Goal: Task Accomplishment & Management: Use online tool/utility

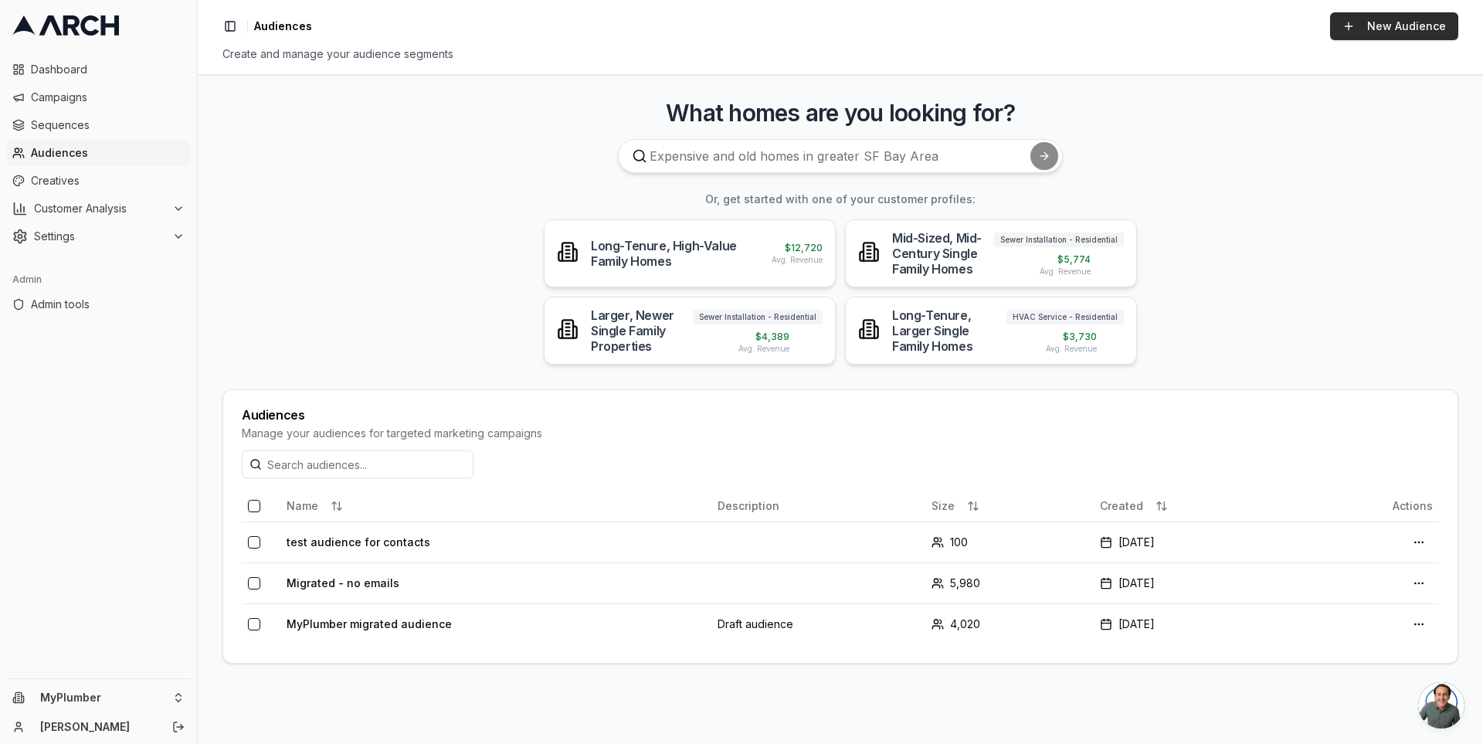
click at [1367, 24] on link "New Audience" at bounding box center [1394, 26] width 128 height 28
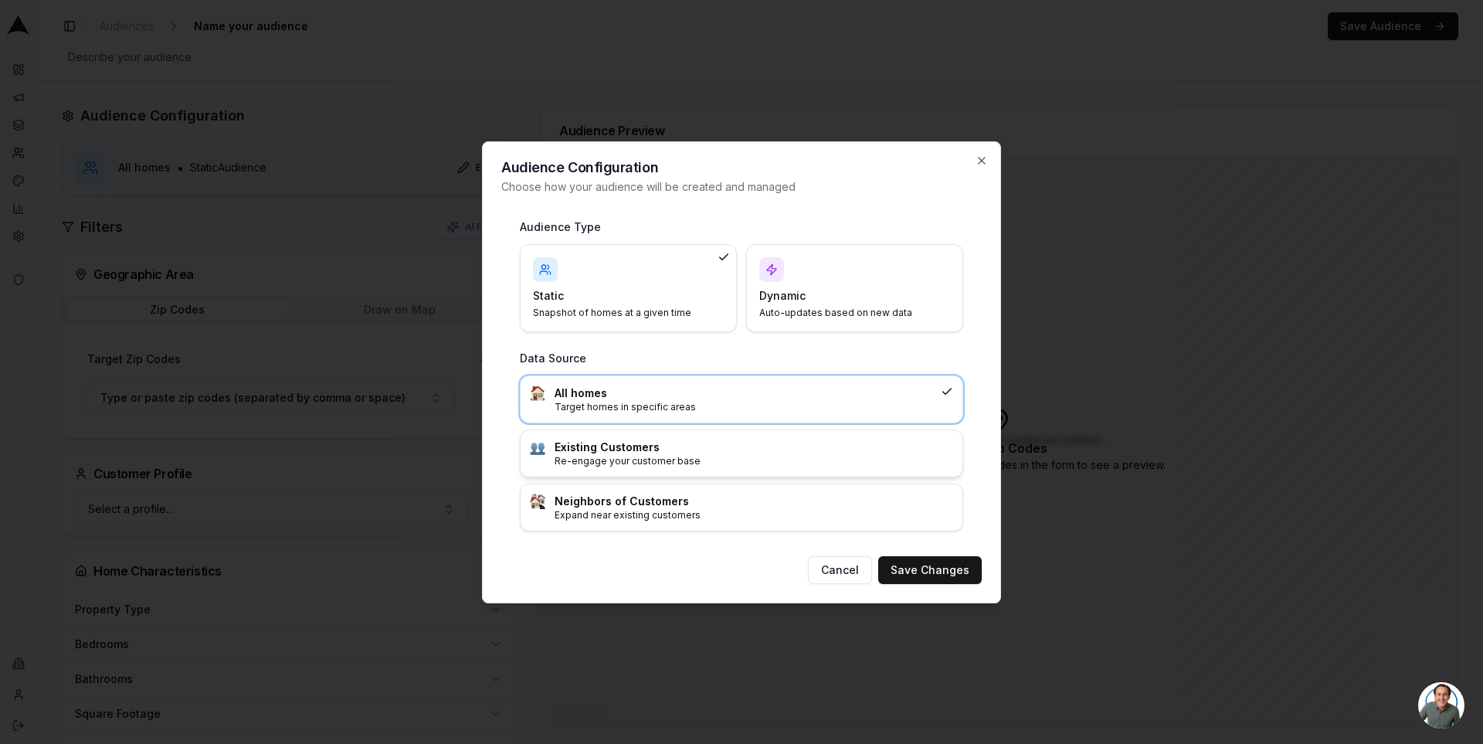
click at [701, 448] on h3 "Existing Customers" at bounding box center [754, 447] width 399 height 15
click at [932, 569] on button "Save Changes" at bounding box center [930, 570] width 104 height 28
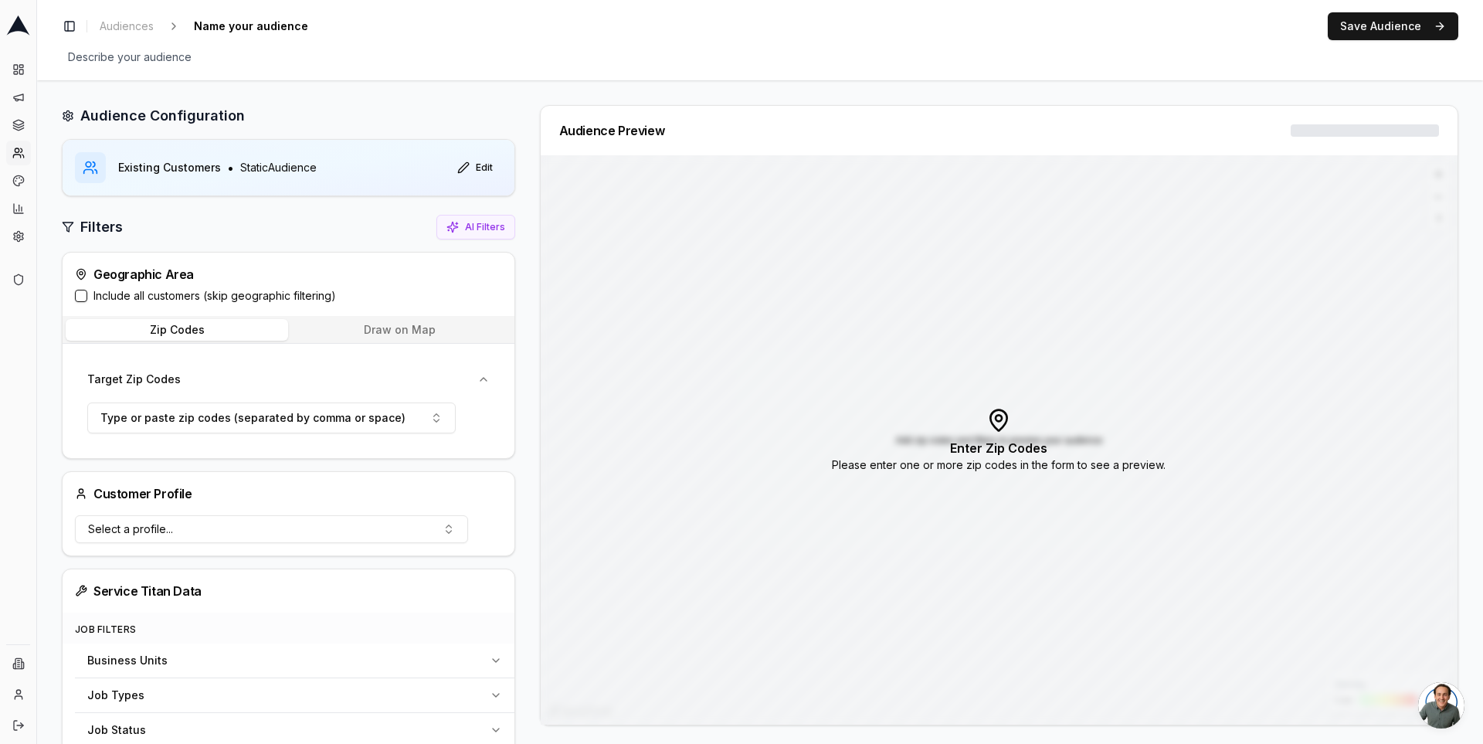
click at [178, 294] on label "Include all customers (skip geographic filtering)" at bounding box center [214, 295] width 243 height 15
click at [87, 294] on button "Include all customers (skip geographic filtering)" at bounding box center [81, 296] width 12 height 12
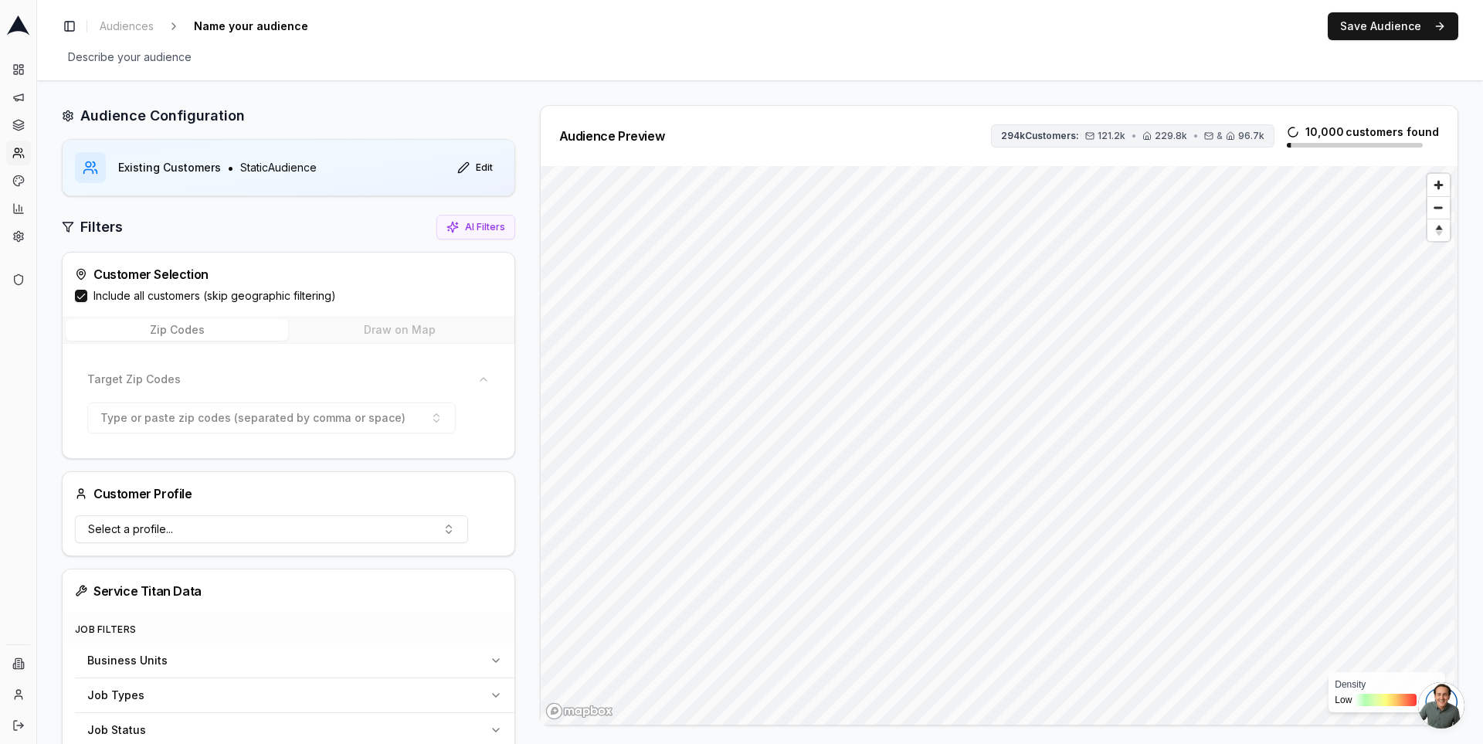
click at [1126, 137] on span "121.2k" at bounding box center [1112, 136] width 28 height 12
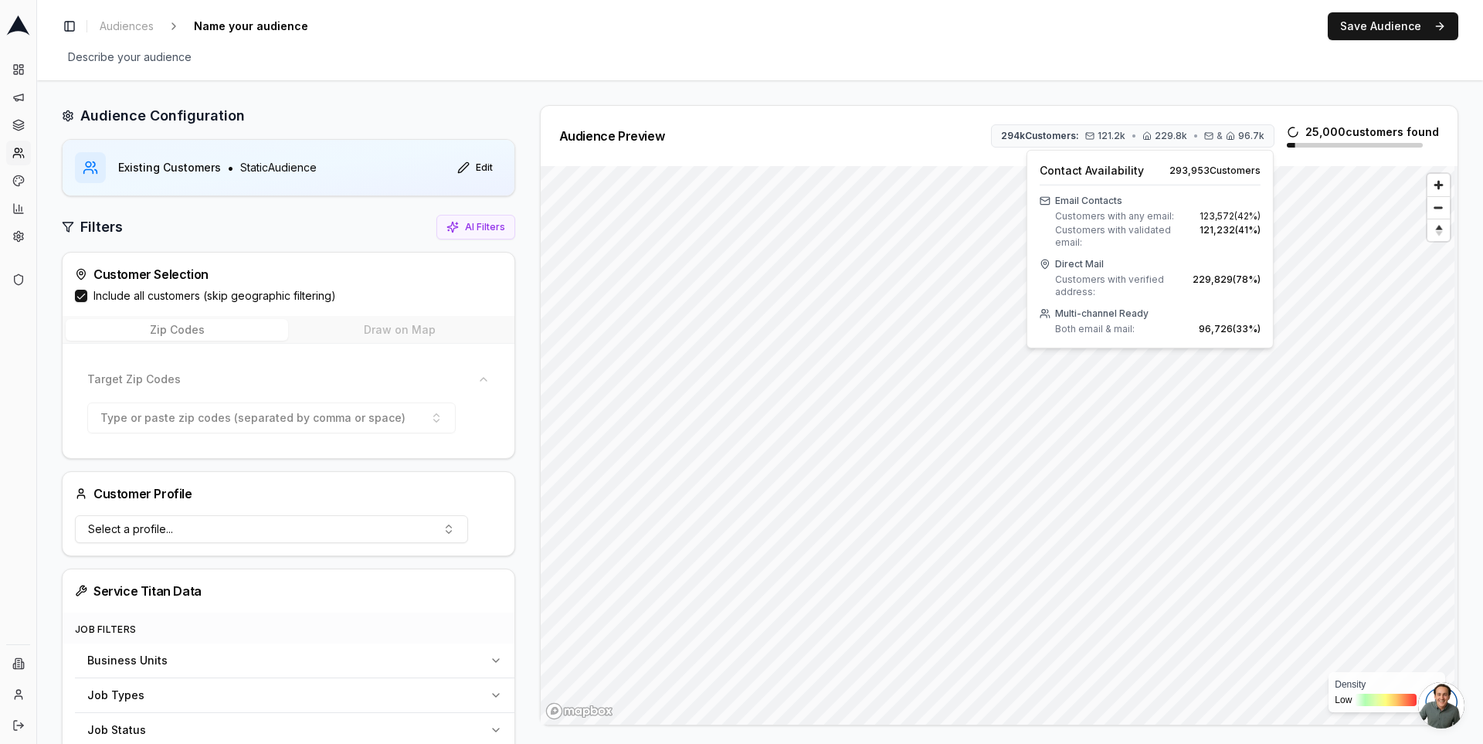
click at [1126, 96] on div "Audience Configuration Existing Customers • Static Audience Edit Filters AI Fil…" at bounding box center [760, 687] width 1446 height 1215
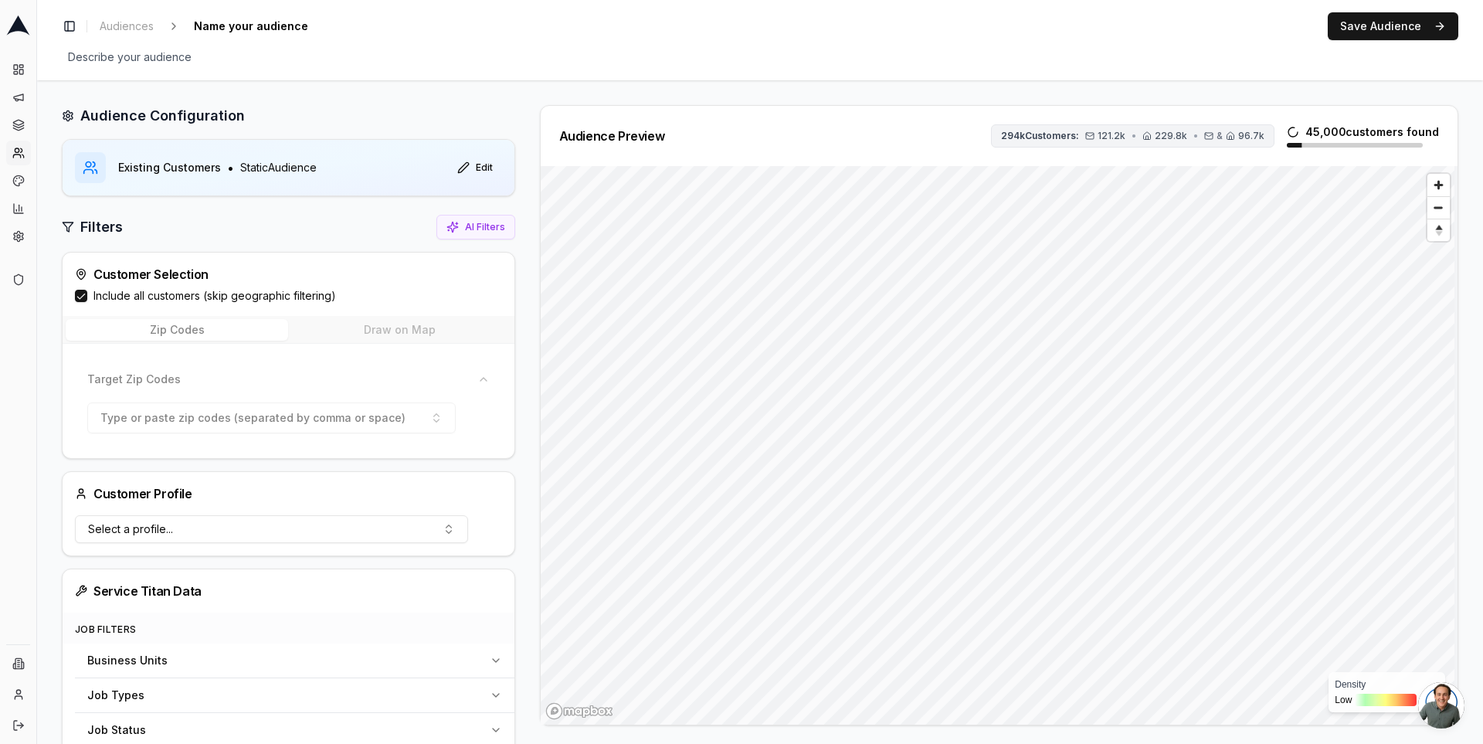
click at [1120, 136] on span "121.2k" at bounding box center [1112, 136] width 28 height 12
click at [993, 111] on div "Audience Preview 294k Customers: 121.2k • 229.8k • & 96.7k 50,000 customers fou…" at bounding box center [999, 136] width 917 height 60
click at [1040, 133] on span "294k Customers:" at bounding box center [1040, 136] width 78 height 12
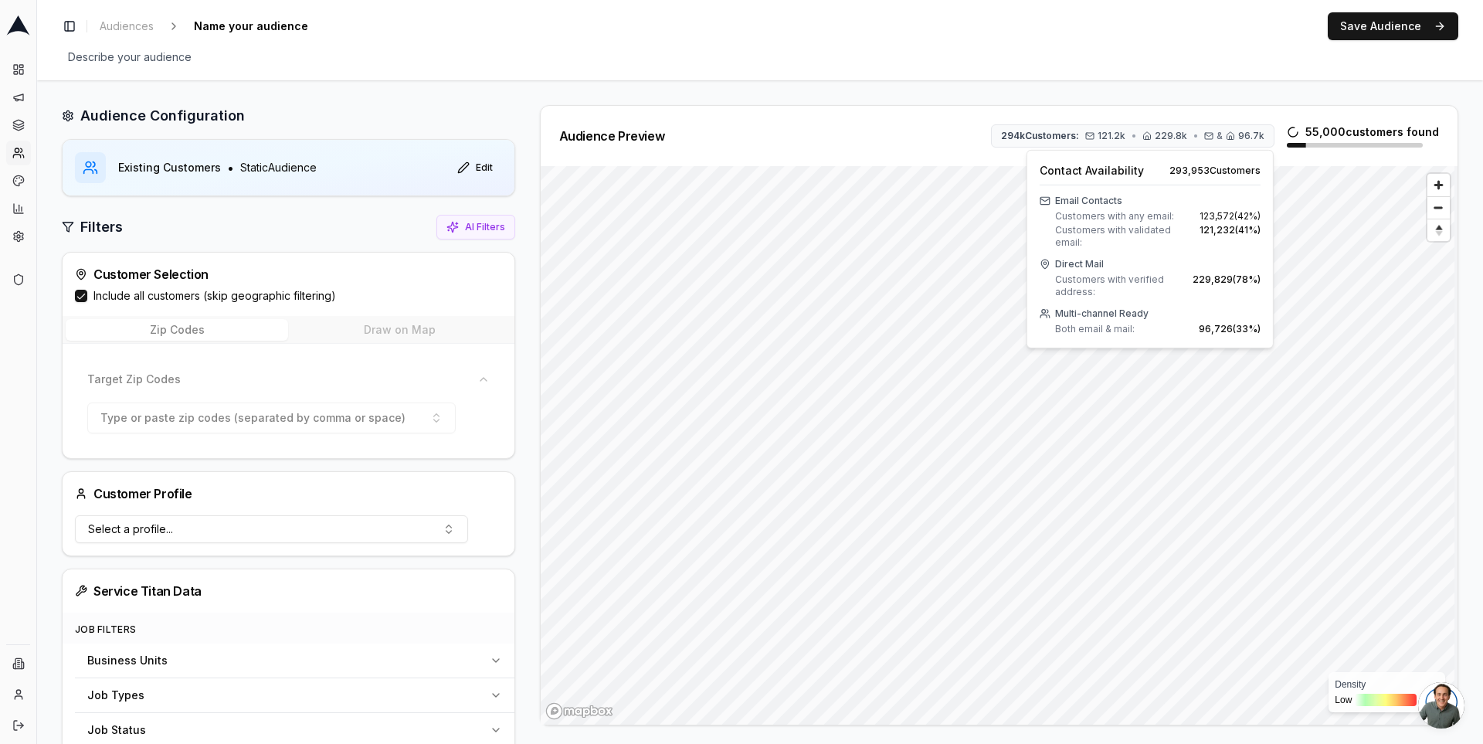
click at [1210, 220] on span "123,572 ( 42 %)" at bounding box center [1230, 216] width 61 height 12
click at [1225, 227] on span "121,232 ( 41 %)" at bounding box center [1230, 236] width 61 height 25
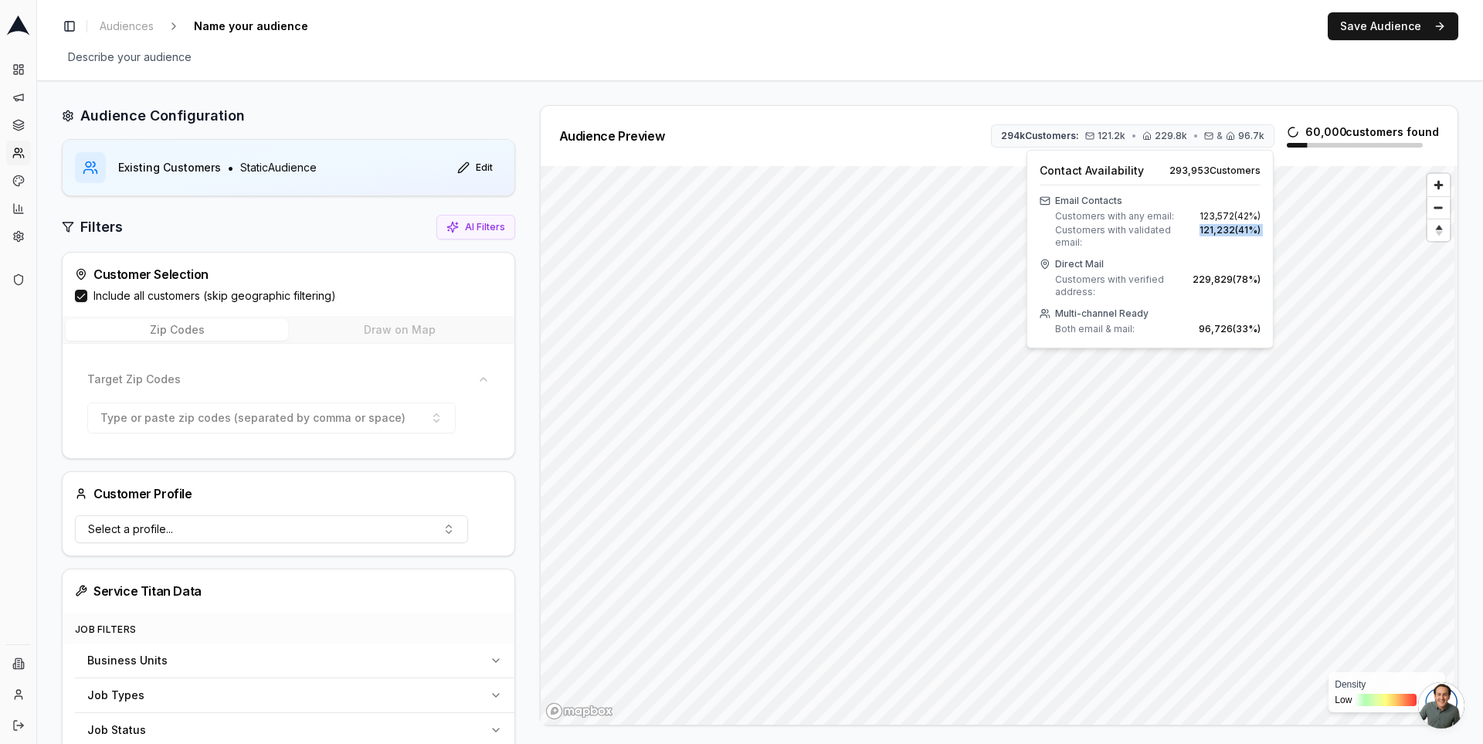
click at [1225, 227] on span "121,232 ( 41 %)" at bounding box center [1230, 236] width 61 height 25
click at [1216, 229] on span "121,232 ( 41 %)" at bounding box center [1230, 236] width 61 height 25
click at [1203, 232] on span "121,232 ( 41 %)" at bounding box center [1230, 236] width 61 height 25
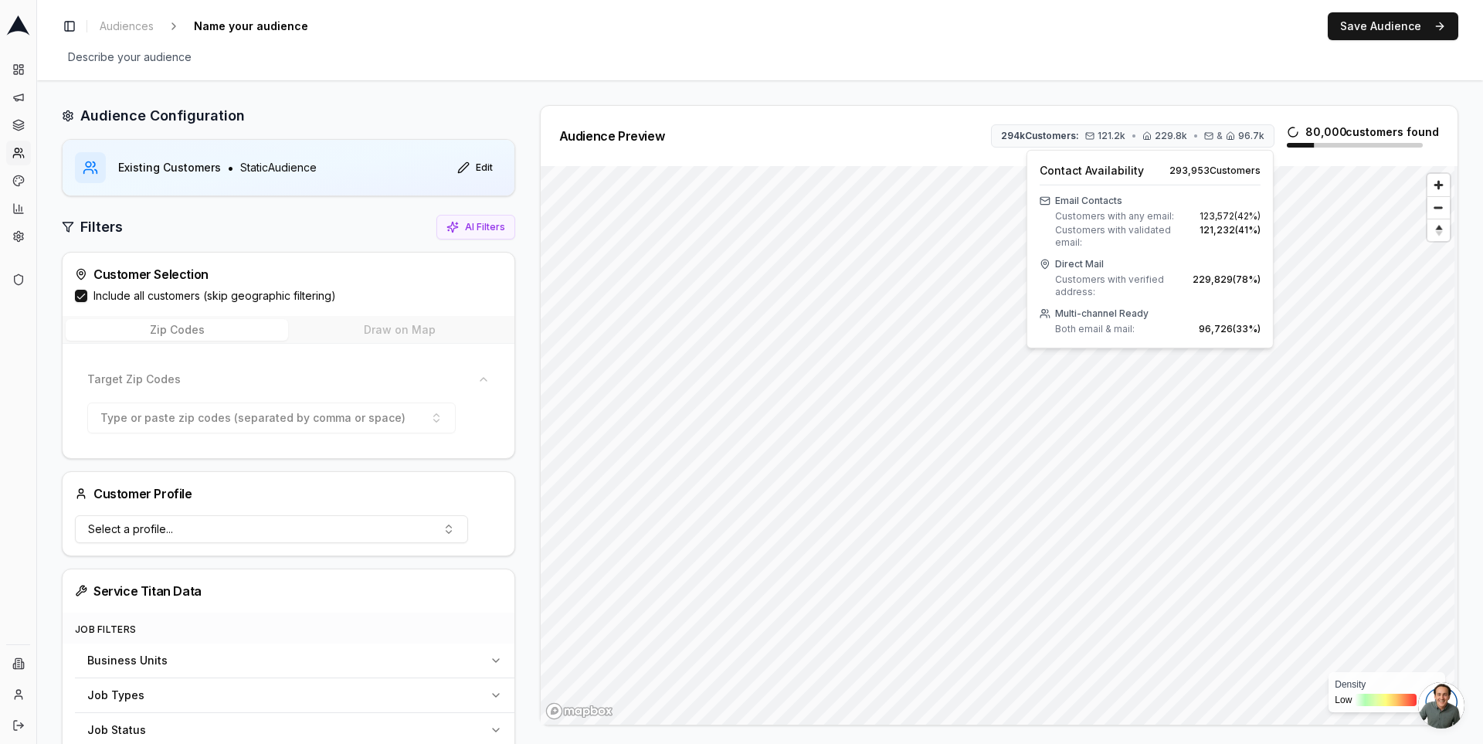
click at [1213, 231] on span "121,232 ( 41 %)" at bounding box center [1230, 236] width 61 height 25
click at [1082, 219] on span "Customers with any email:" at bounding box center [1114, 216] width 119 height 12
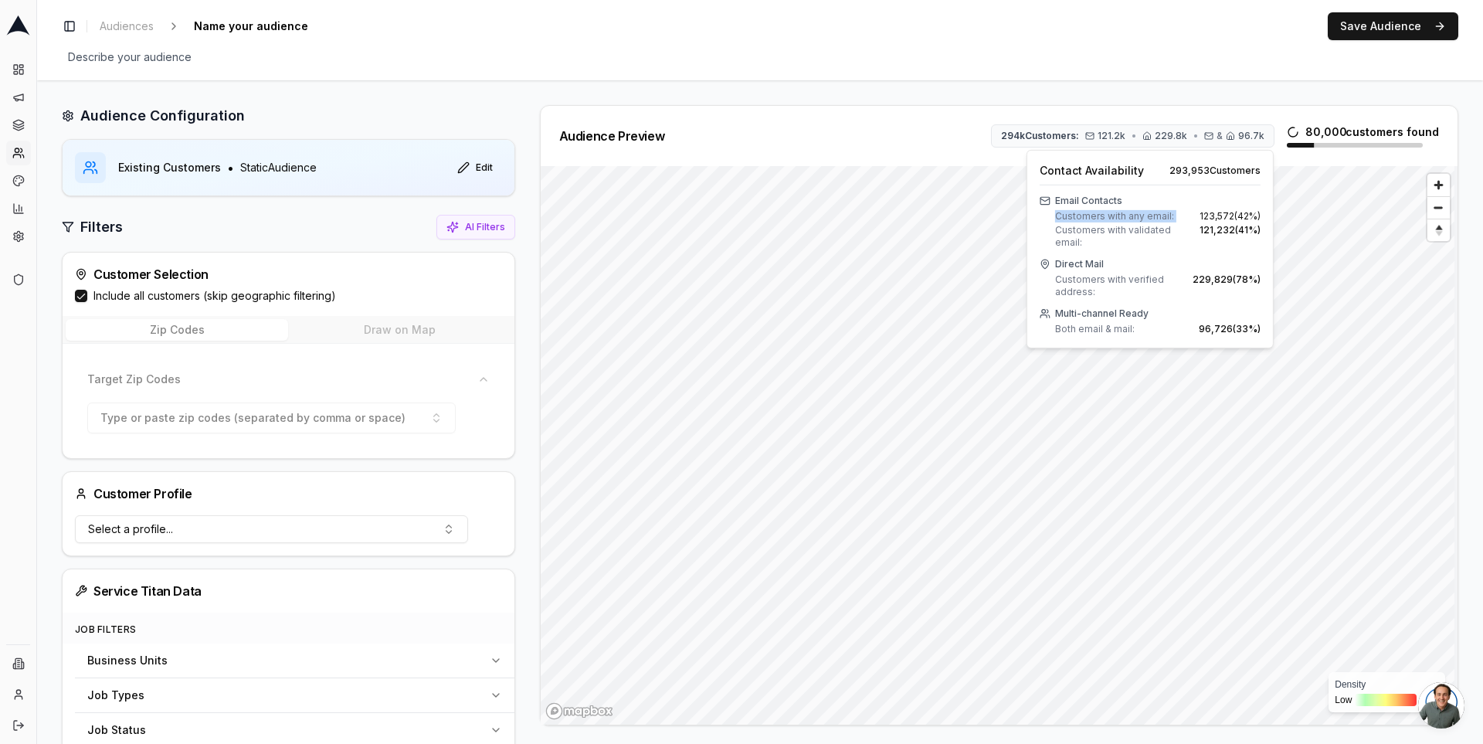
click at [1082, 219] on span "Customers with any email:" at bounding box center [1114, 216] width 119 height 12
click at [1102, 231] on span "Customers with validated email:" at bounding box center [1127, 236] width 144 height 25
click at [1127, 230] on span "Customers with validated email:" at bounding box center [1127, 236] width 144 height 25
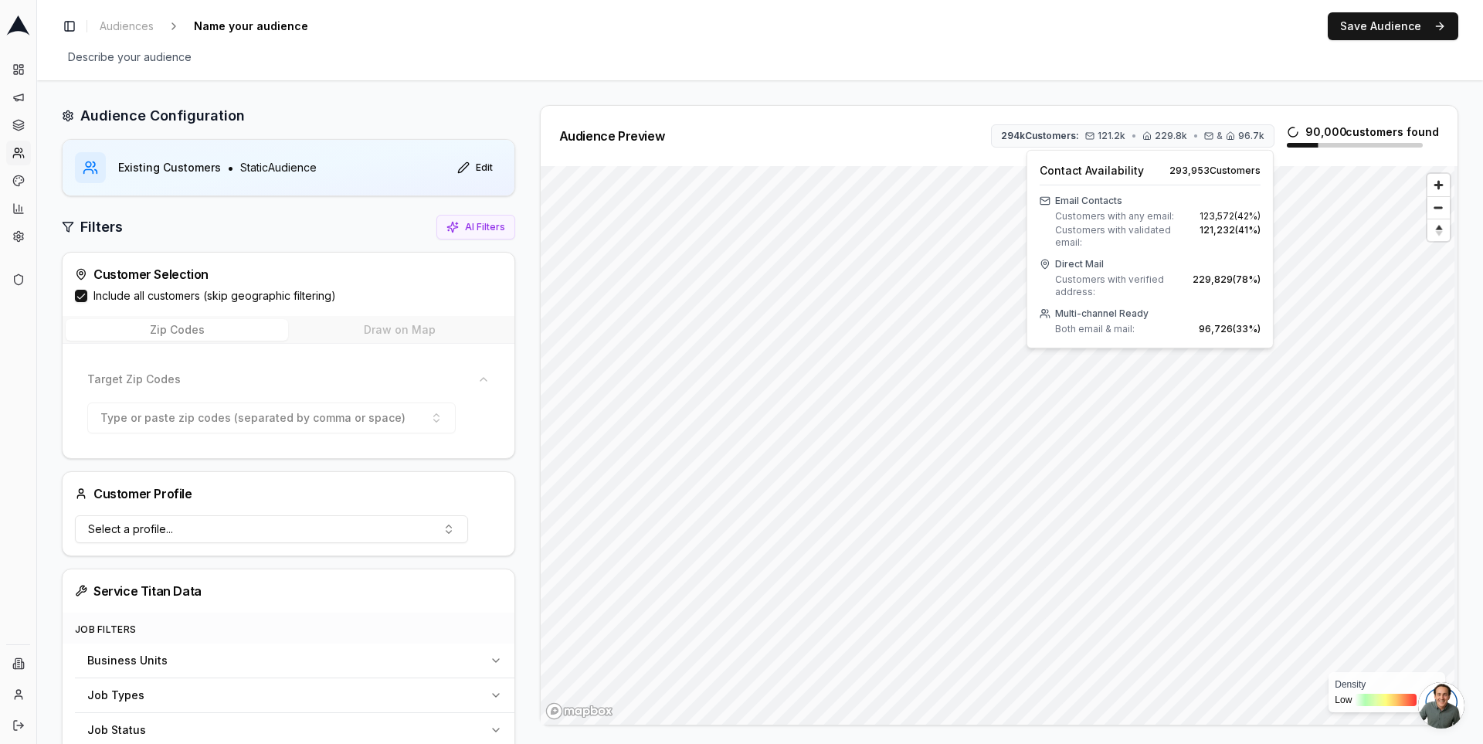
click at [1194, 19] on div "Toggle Sidebar Audiences Name your audience Edit Save Audience" at bounding box center [760, 26] width 1397 height 28
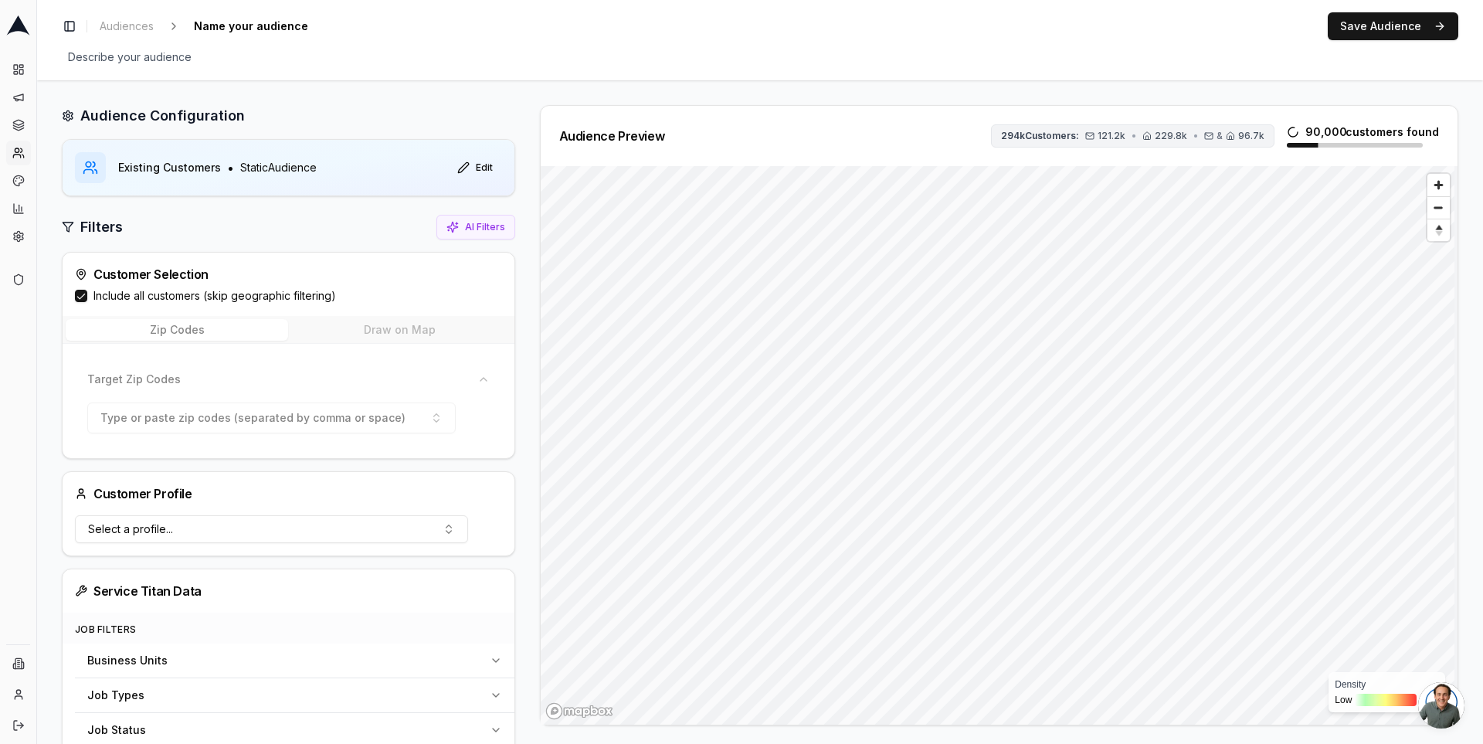
click at [1184, 138] on span "229.8k" at bounding box center [1171, 136] width 32 height 12
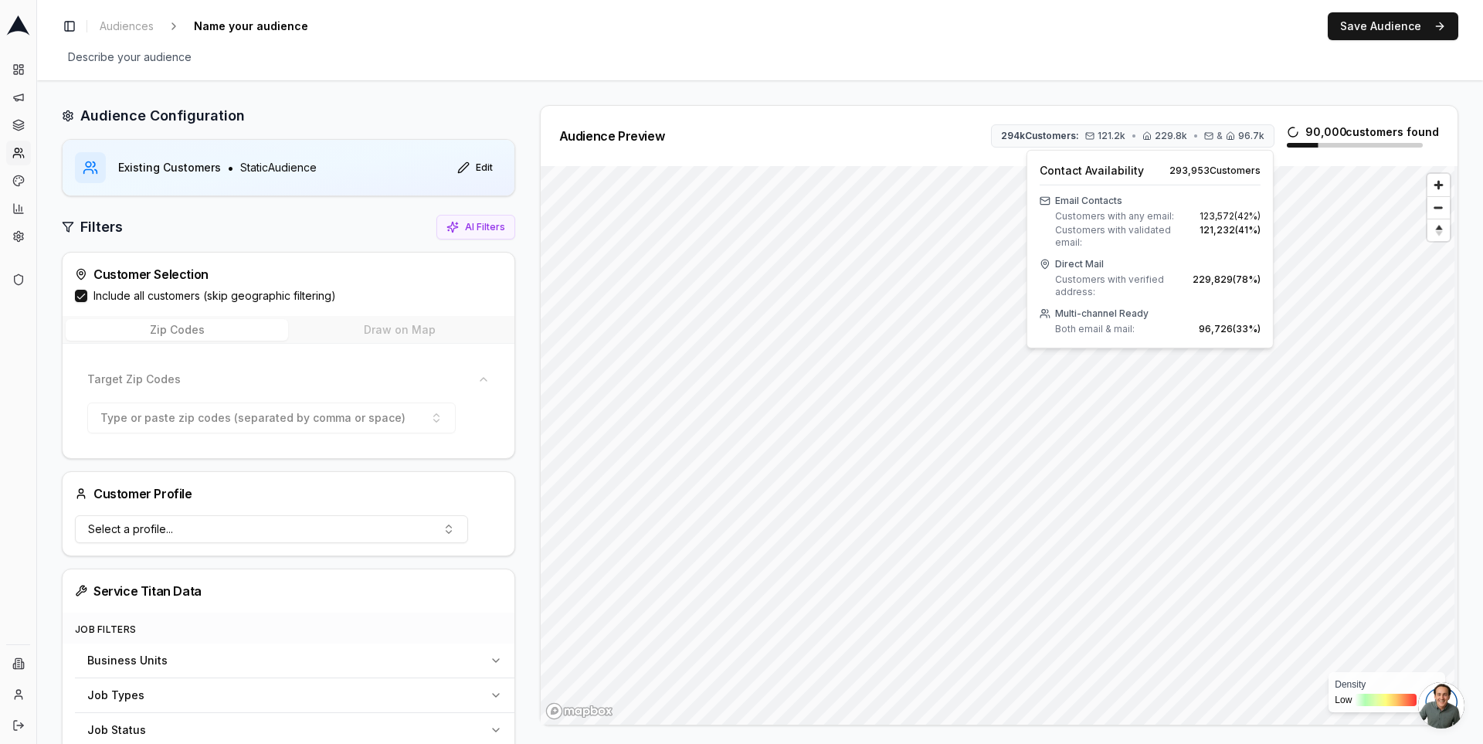
click at [1205, 232] on span "121,232 ( 41 %)" at bounding box center [1230, 236] width 61 height 25
click at [1231, 231] on span "121,232 ( 41 %)" at bounding box center [1230, 236] width 61 height 25
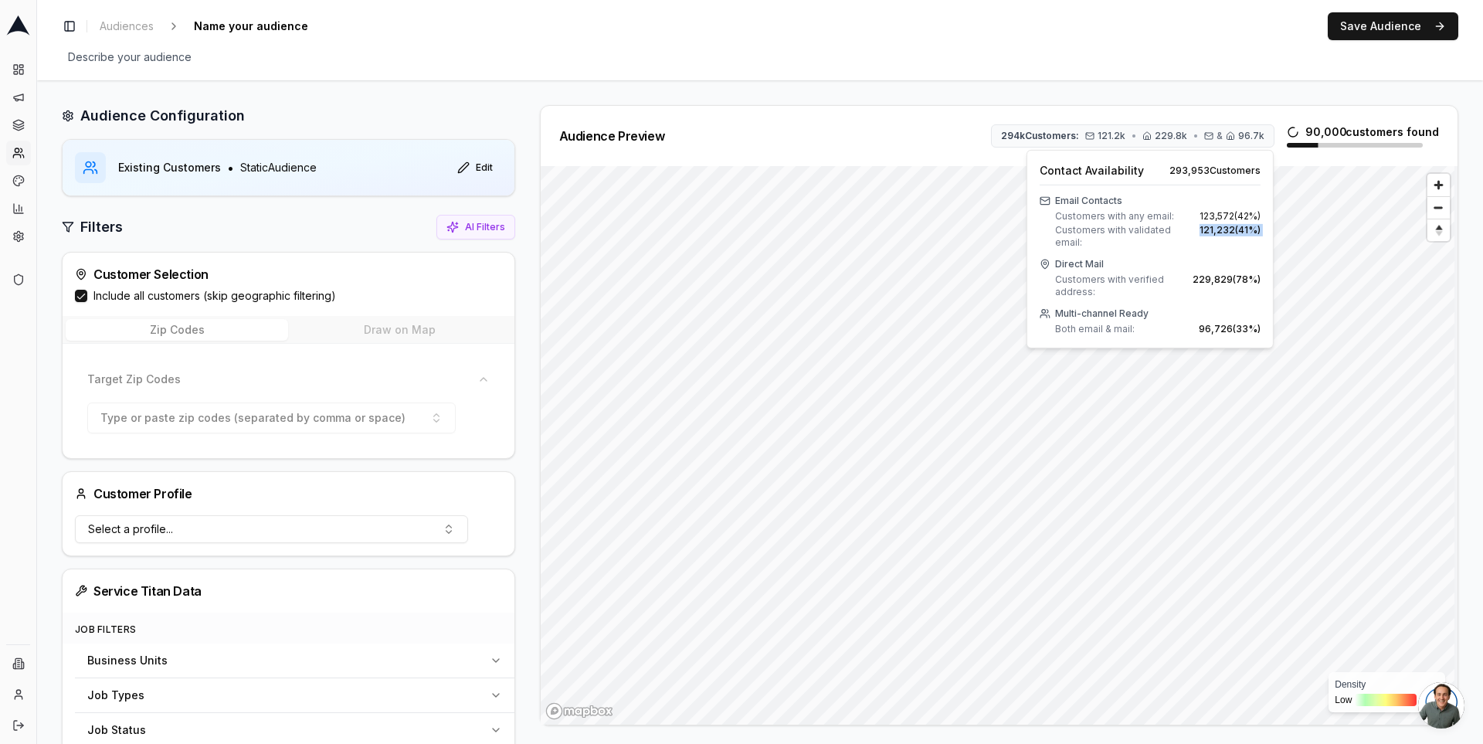
click at [1231, 231] on span "121,232 ( 41 %)" at bounding box center [1230, 236] width 61 height 25
click at [1230, 231] on span "121,232 ( 41 %)" at bounding box center [1230, 236] width 61 height 25
click at [1059, 91] on div "Audience Configuration Existing Customers • Static Audience Edit Filters AI Fil…" at bounding box center [760, 687] width 1446 height 1215
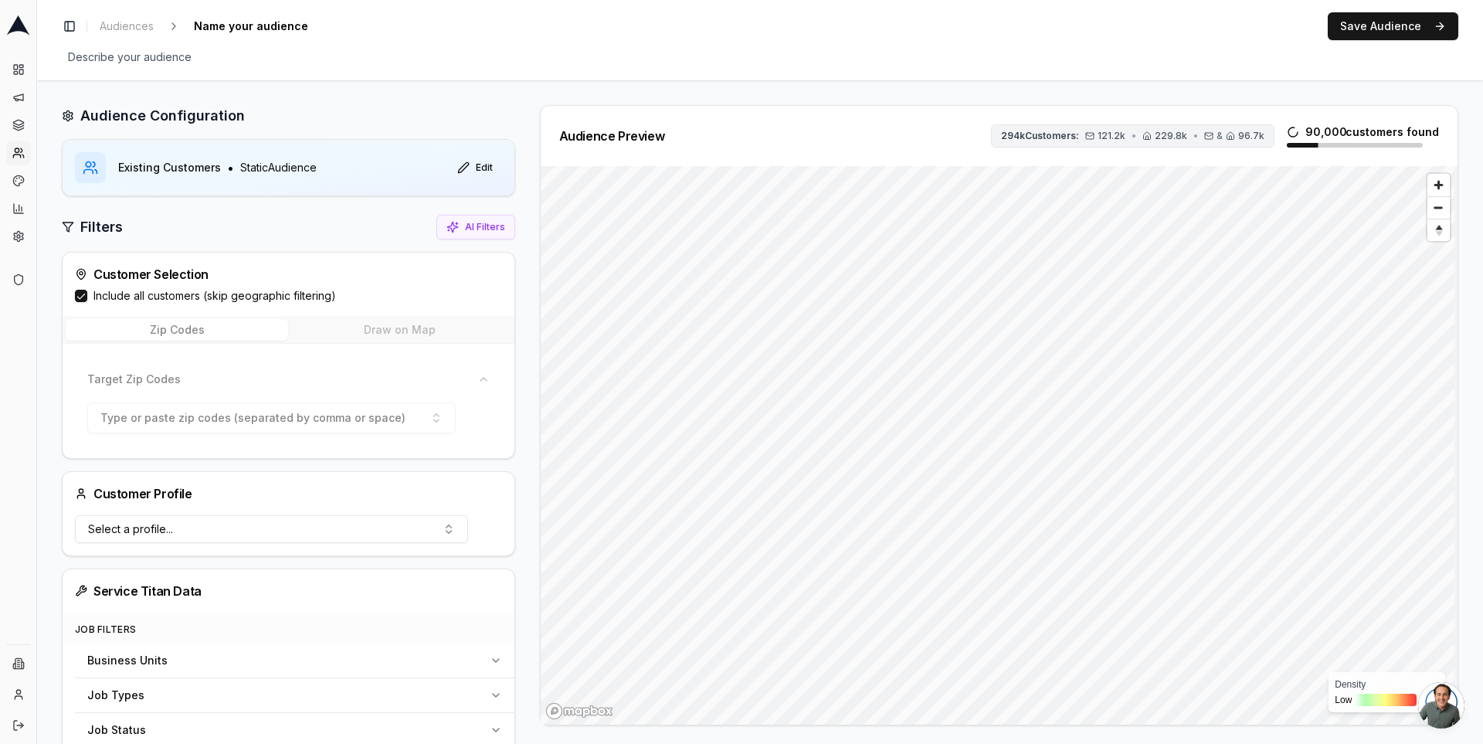
click at [1099, 131] on span "121.2k" at bounding box center [1105, 136] width 40 height 12
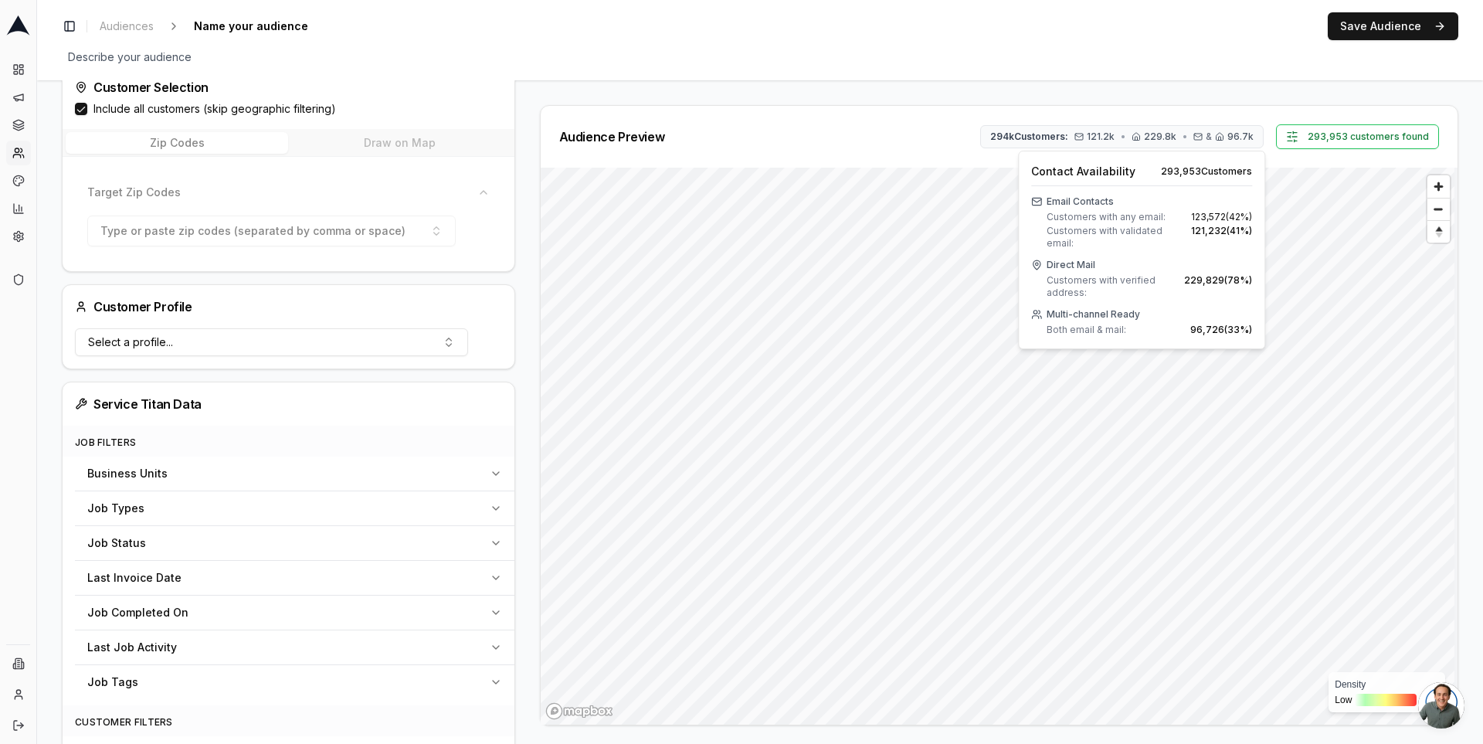
scroll to position [220, 0]
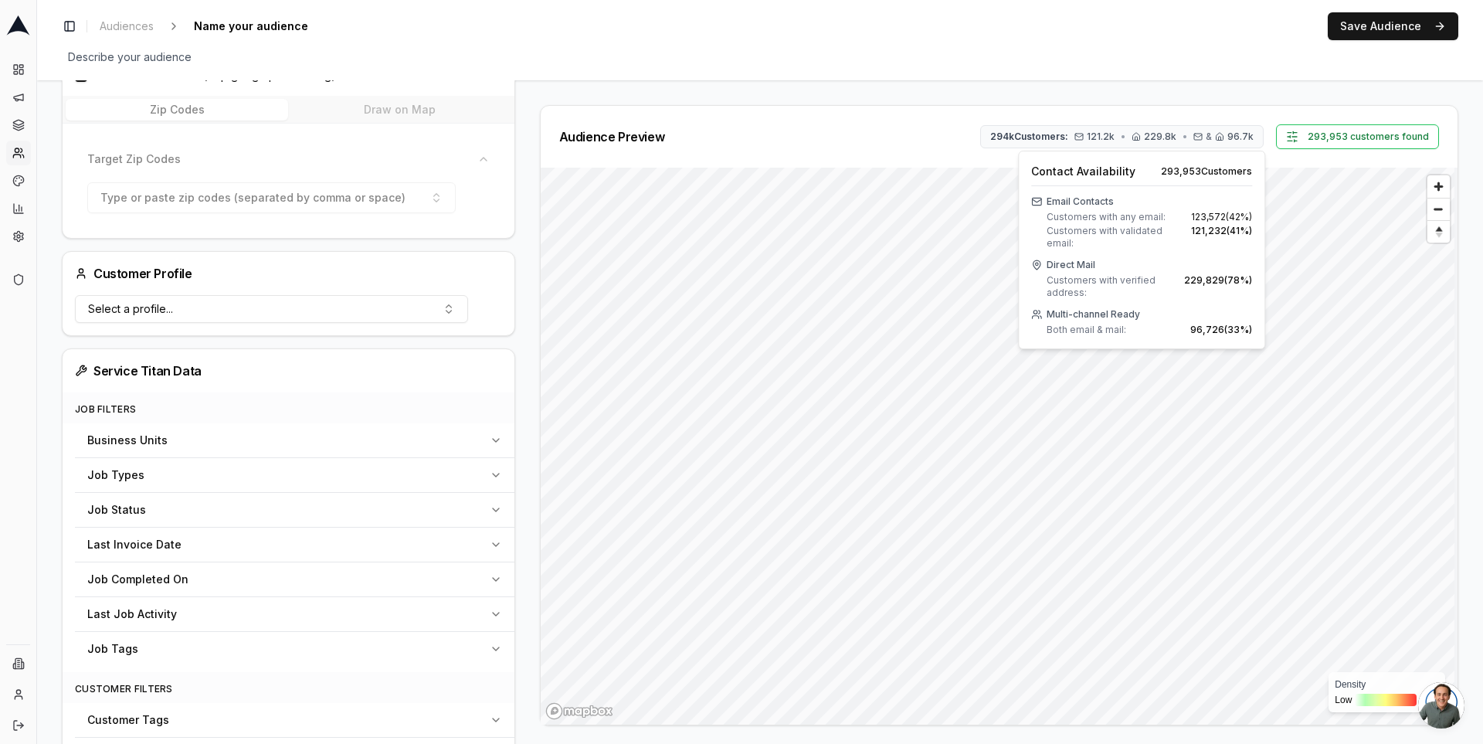
click at [458, 543] on div "Last Invoice Date" at bounding box center [285, 544] width 396 height 15
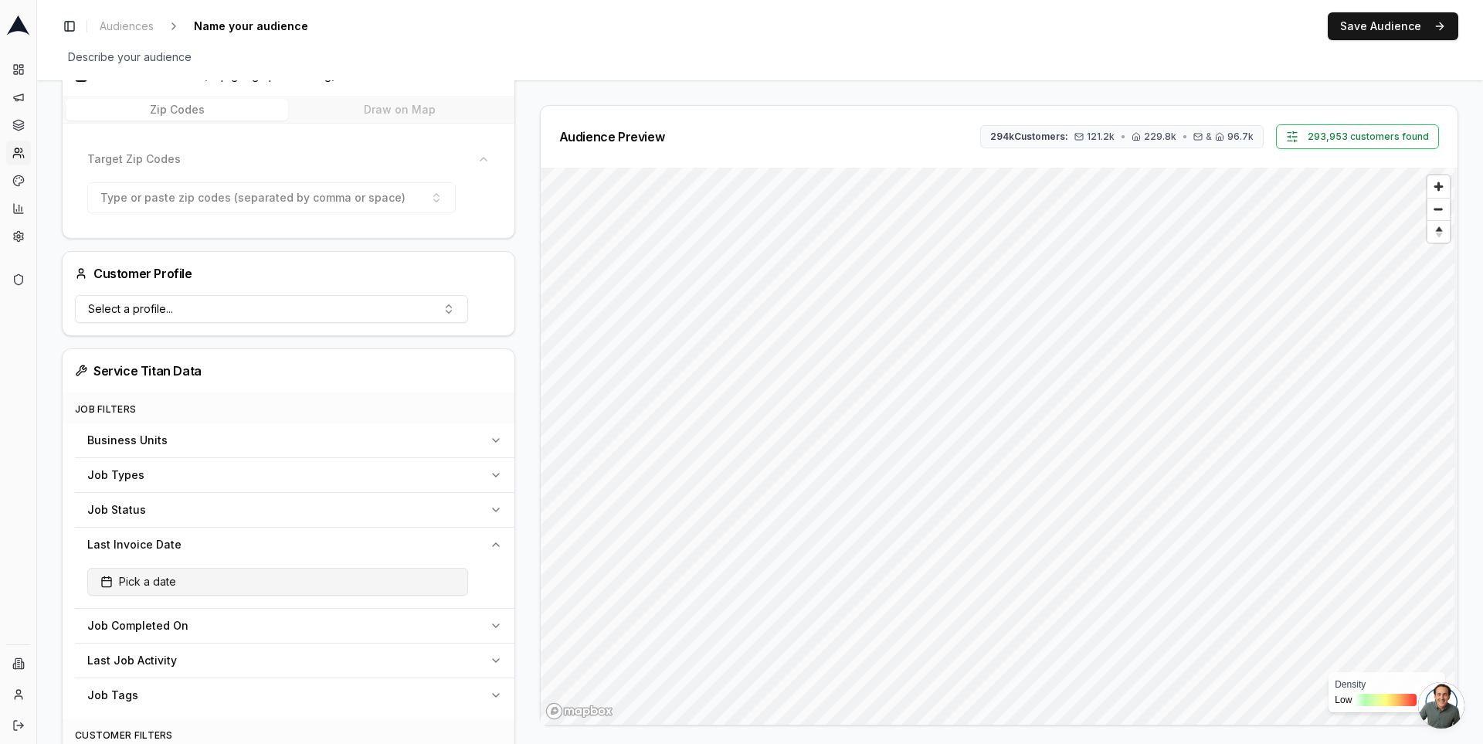
click at [411, 571] on button "Pick a date" at bounding box center [277, 582] width 381 height 28
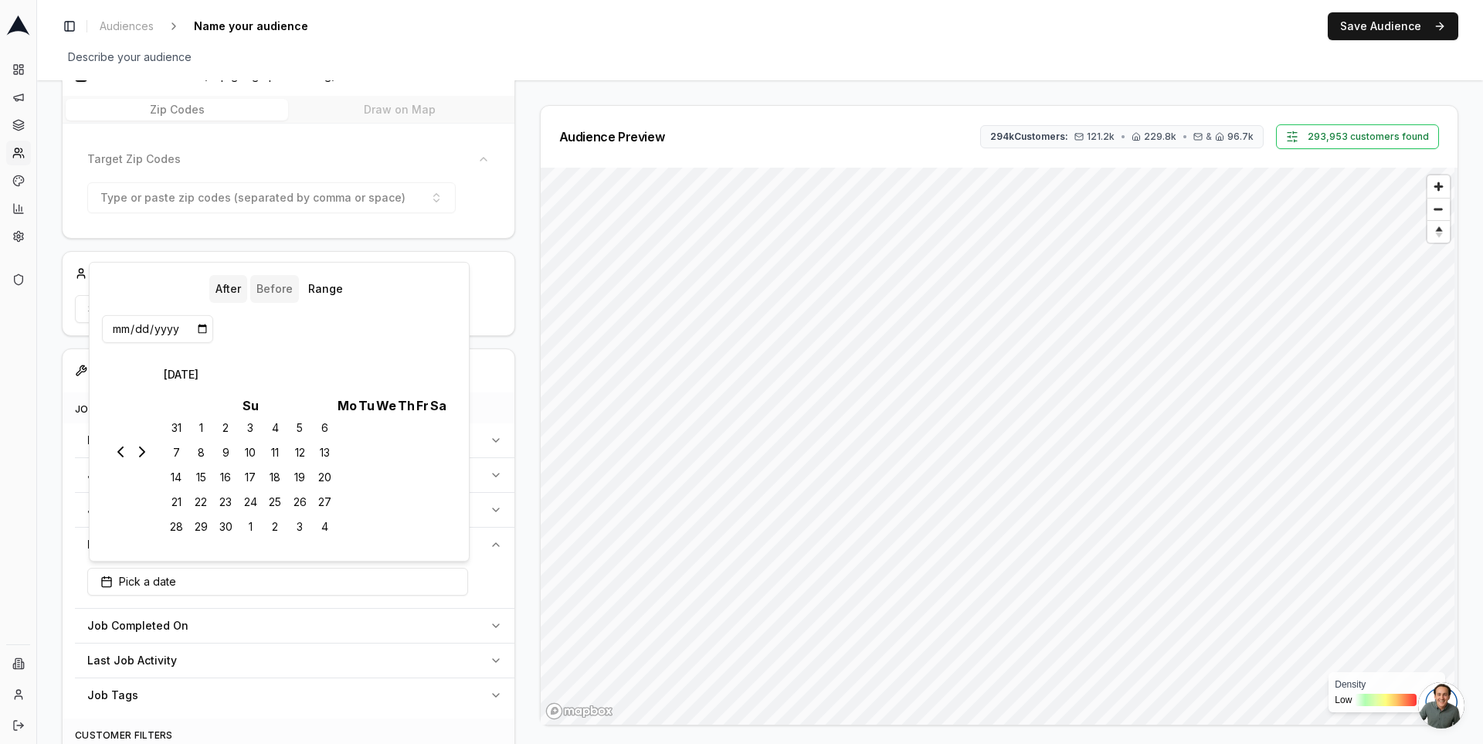
click at [279, 290] on button "Before" at bounding box center [274, 289] width 49 height 28
click at [324, 290] on button "Range" at bounding box center [325, 289] width 47 height 28
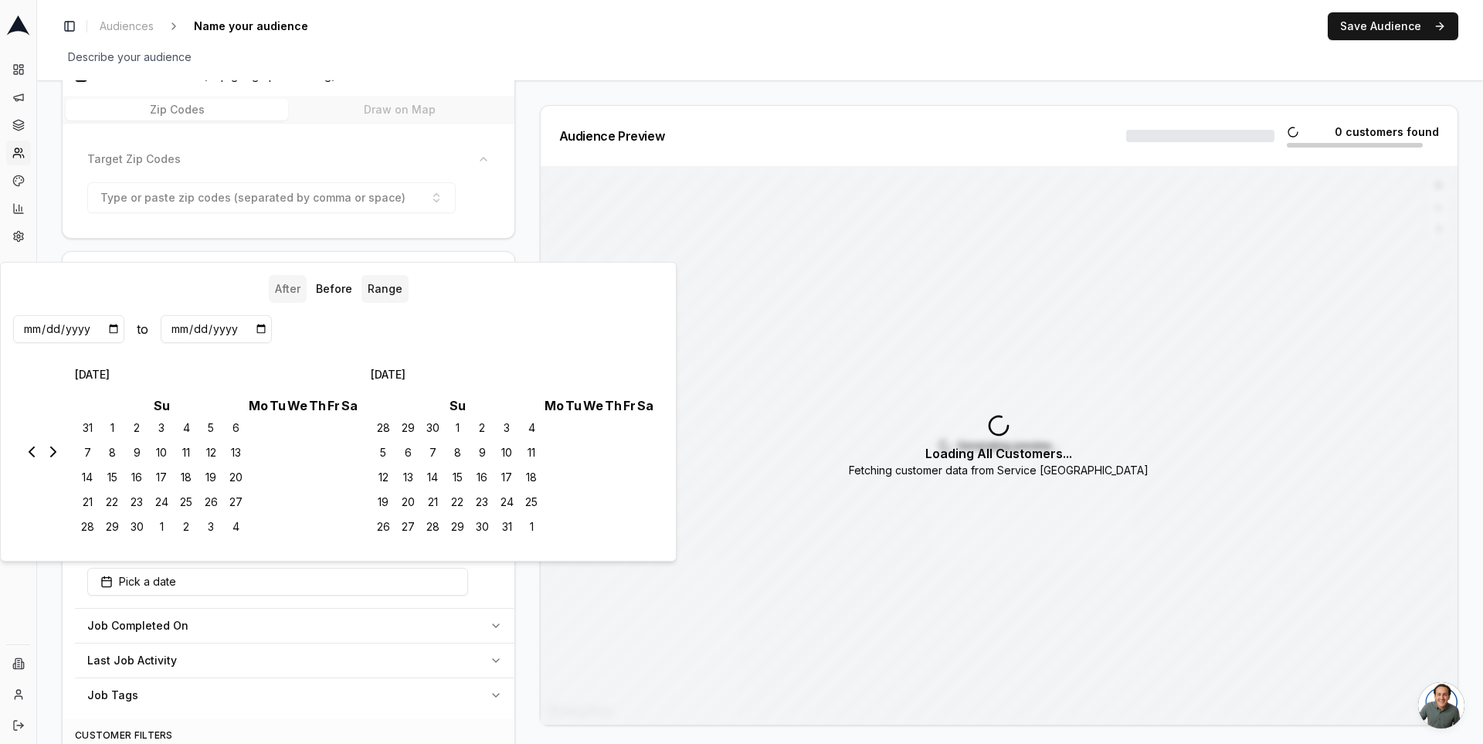
click at [282, 291] on button "After" at bounding box center [288, 289] width 38 height 28
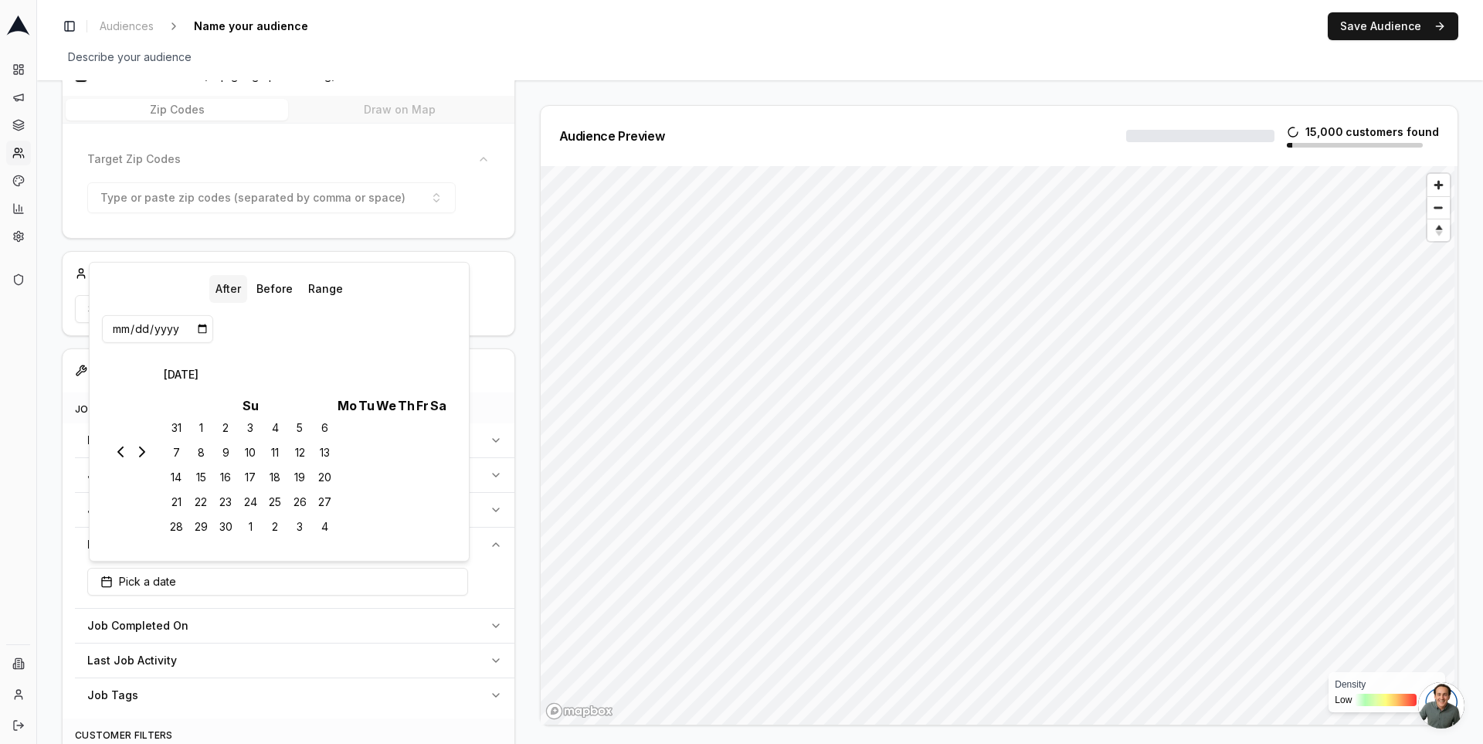
click at [345, 408] on th "Mo" at bounding box center [347, 406] width 21 height 20
drag, startPoint x: 335, startPoint y: 405, endPoint x: 430, endPoint y: 403, distance: 95.0
click at [430, 403] on tr "Su Mo Tu We Th Fr Sa" at bounding box center [306, 406] width 284 height 20
click at [430, 406] on th "Sa" at bounding box center [439, 406] width 18 height 20
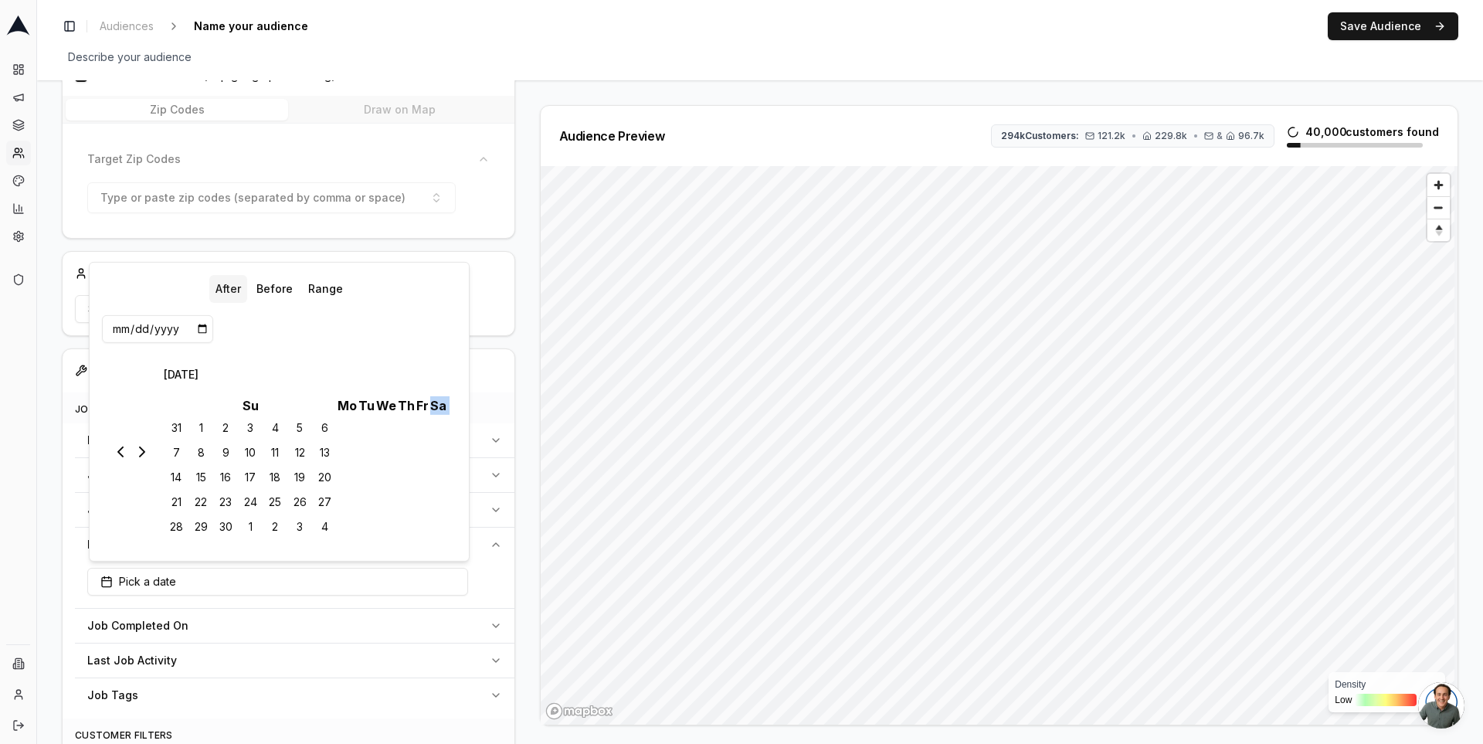
click at [430, 406] on th "Sa" at bounding box center [439, 406] width 18 height 20
click at [370, 406] on th "Tu" at bounding box center [367, 406] width 18 height 20
click at [521, 510] on div "Audience Configuration Existing Customers • Static Audience Edit Filters AI Fil…" at bounding box center [295, 491] width 466 height 1212
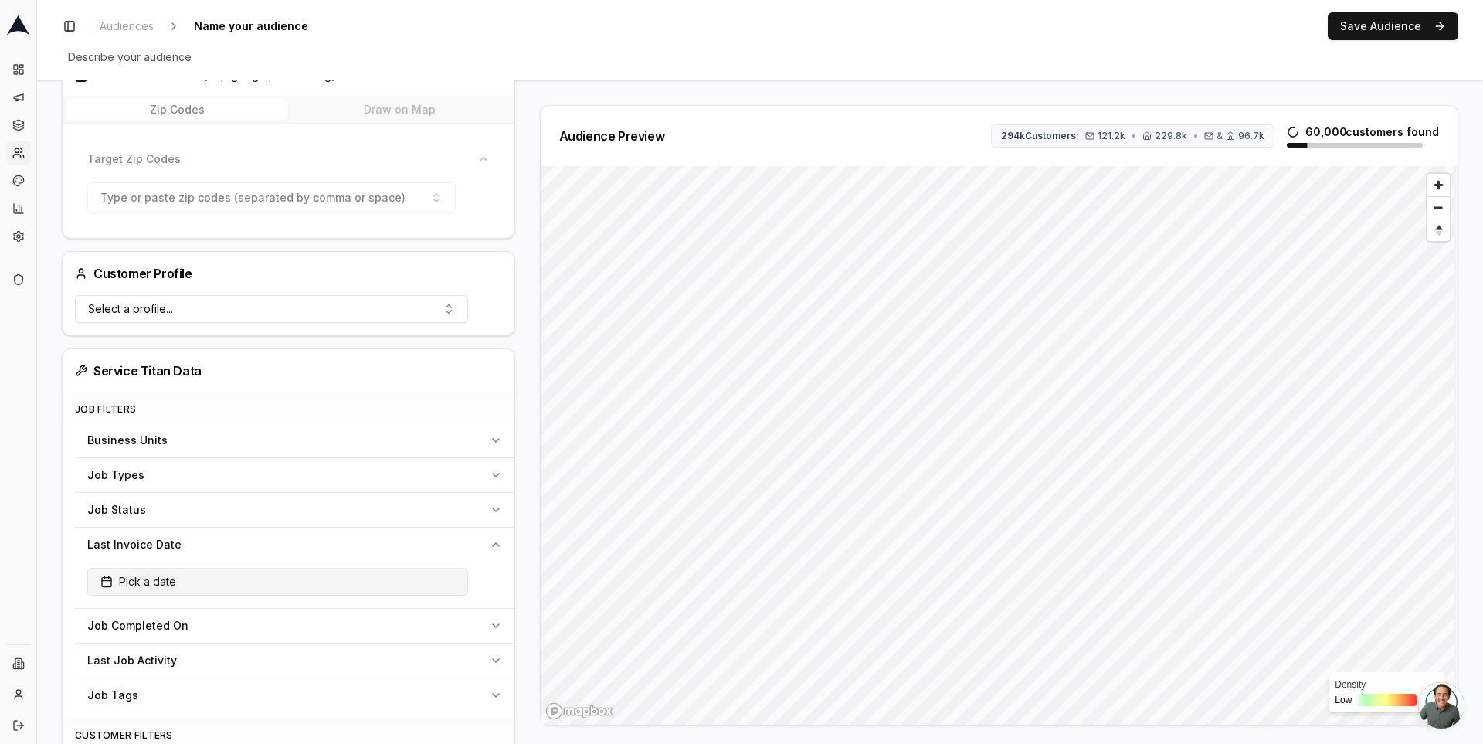
click at [420, 570] on button "Pick a date" at bounding box center [277, 582] width 381 height 28
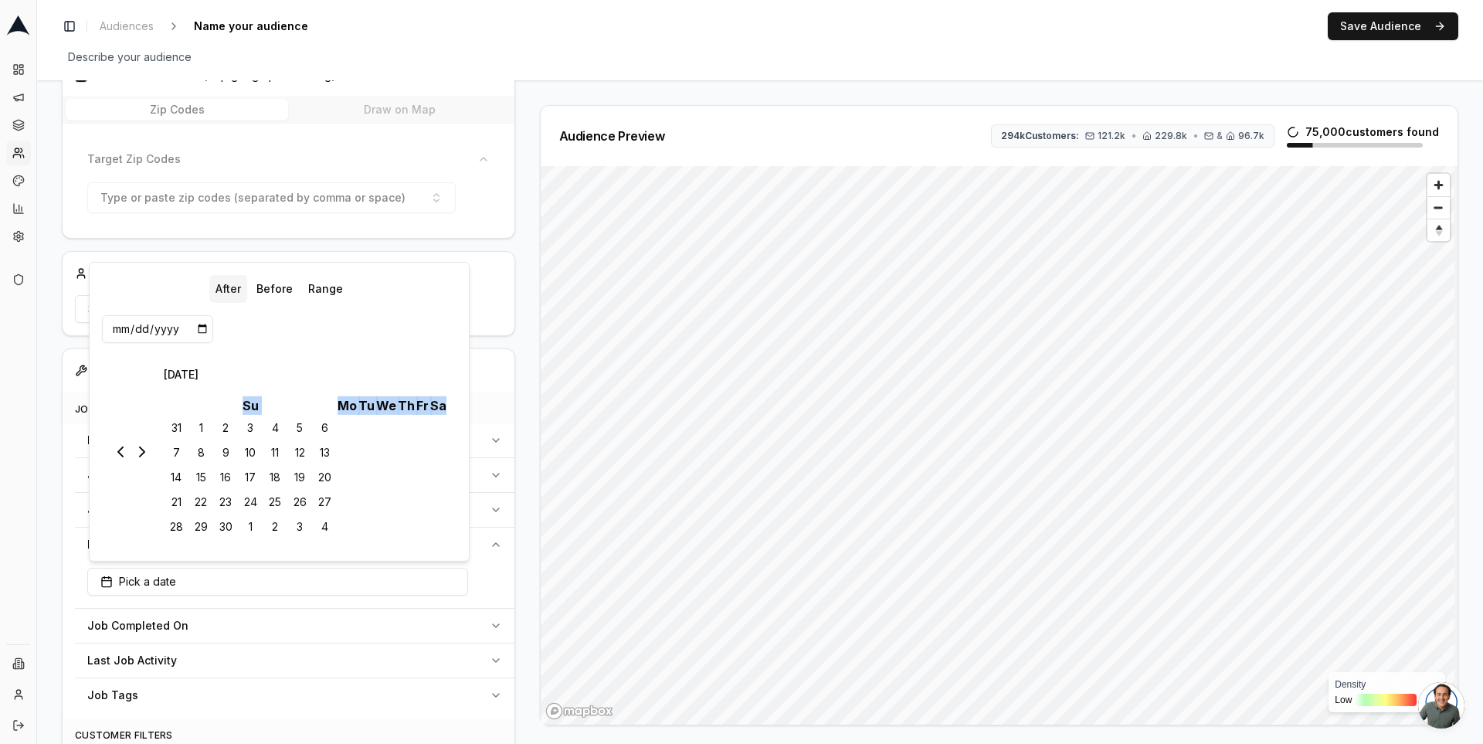
drag, startPoint x: 236, startPoint y: 404, endPoint x: 441, endPoint y: 403, distance: 205.5
click at [441, 403] on tr "Su Mo Tu We Th Fr Sa" at bounding box center [306, 406] width 284 height 20
click at [441, 403] on th "Sa" at bounding box center [439, 406] width 18 height 20
click at [141, 447] on icon "Go to the Next Month" at bounding box center [142, 451] width 5 height 9
click at [117, 456] on icon "Go to the Previous Month" at bounding box center [120, 452] width 19 height 19
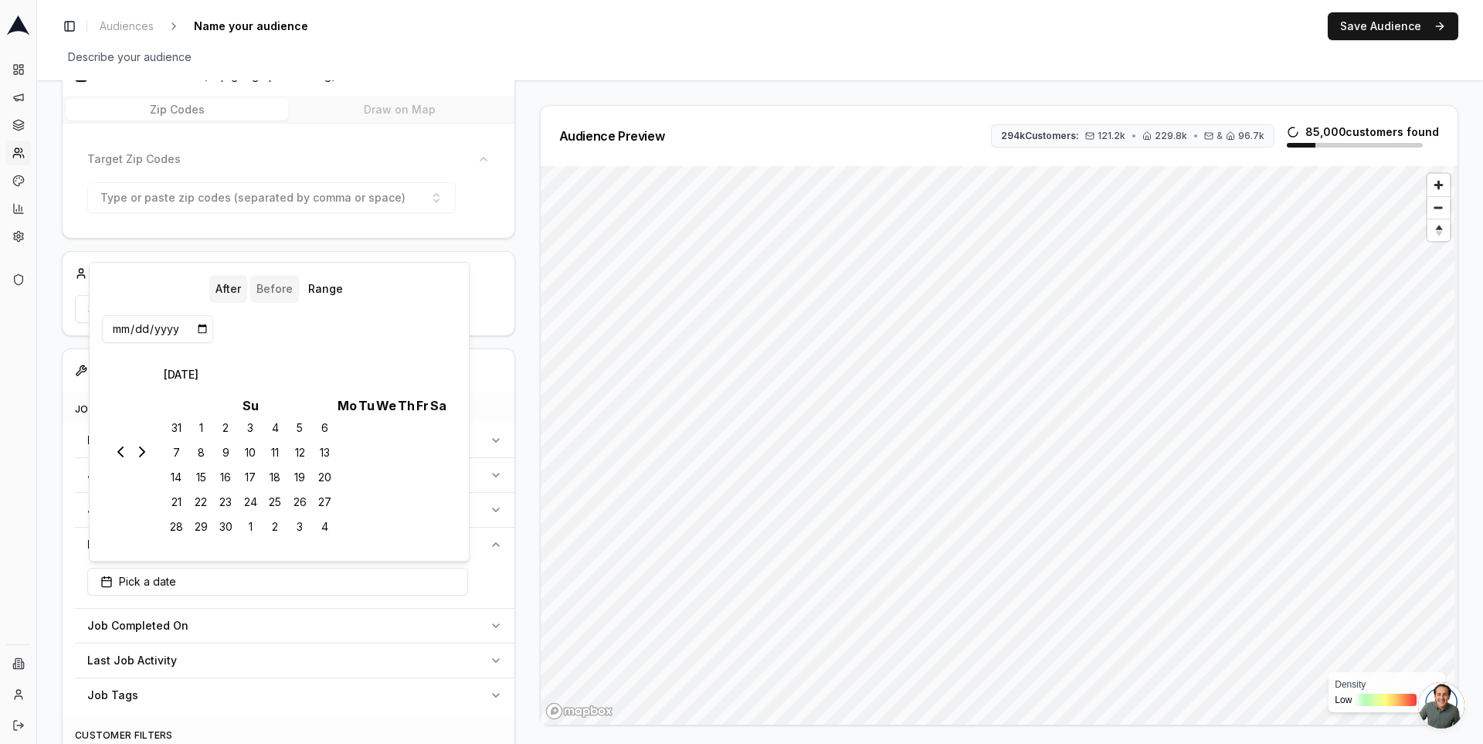
click at [260, 292] on button "Before" at bounding box center [274, 289] width 49 height 28
click at [335, 288] on button "Range" at bounding box center [325, 289] width 47 height 28
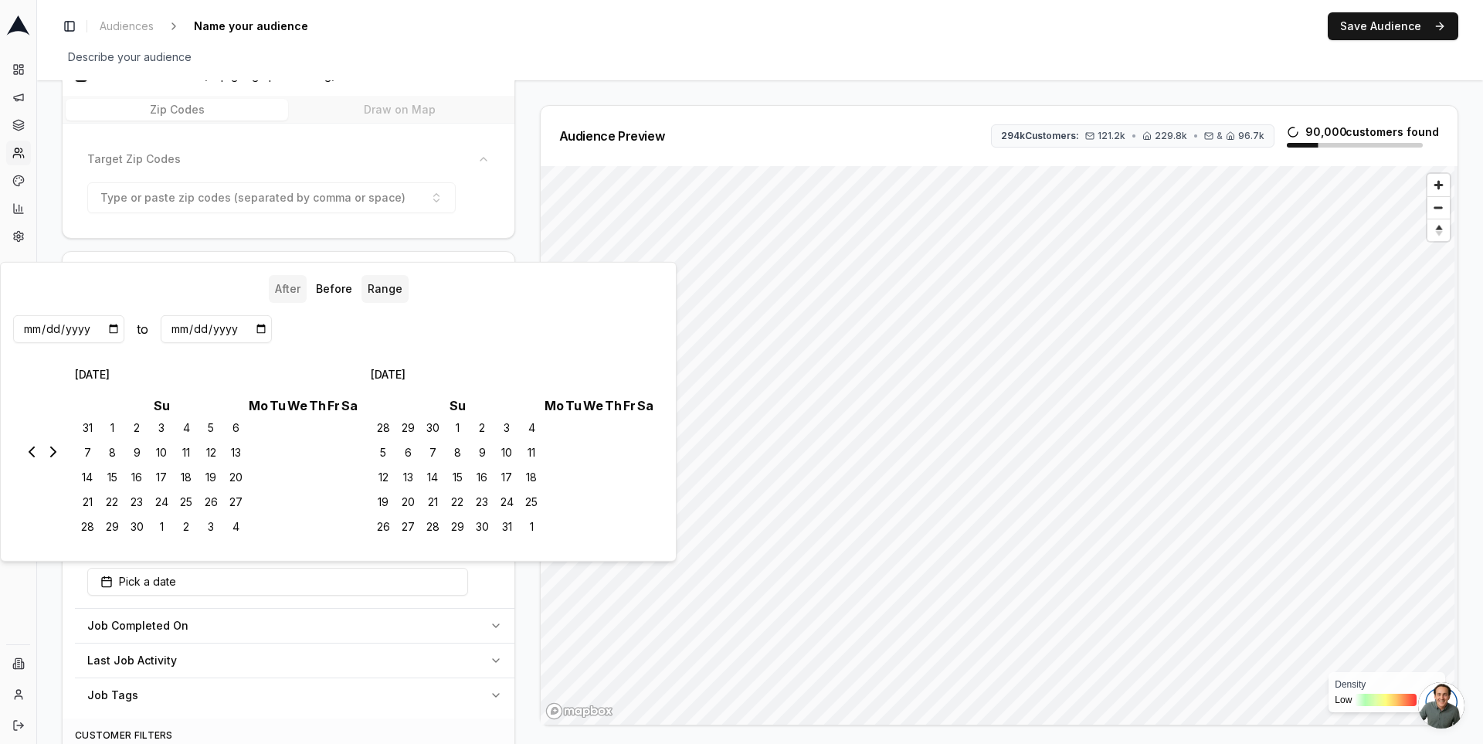
click at [284, 294] on button "After" at bounding box center [288, 289] width 38 height 28
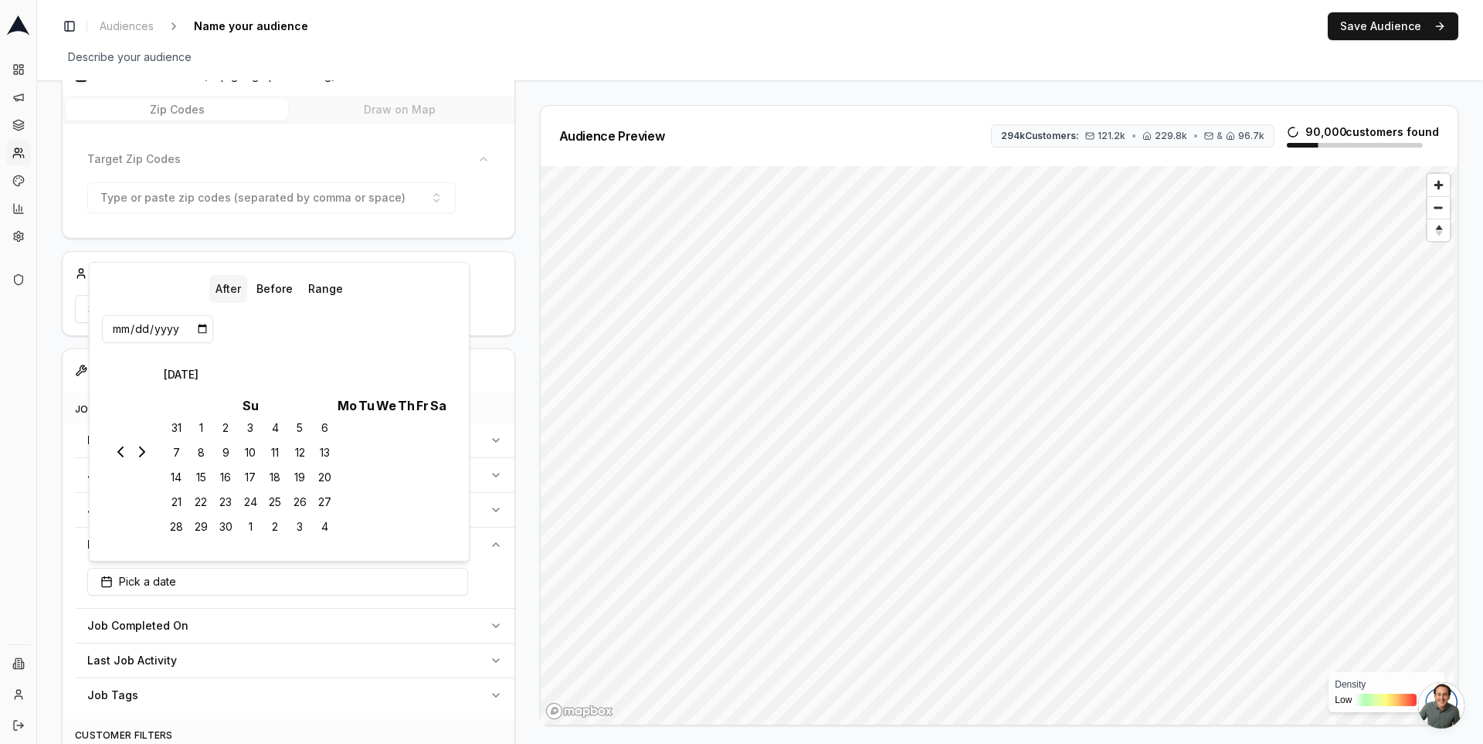
click at [494, 538] on icon "button" at bounding box center [496, 544] width 12 height 12
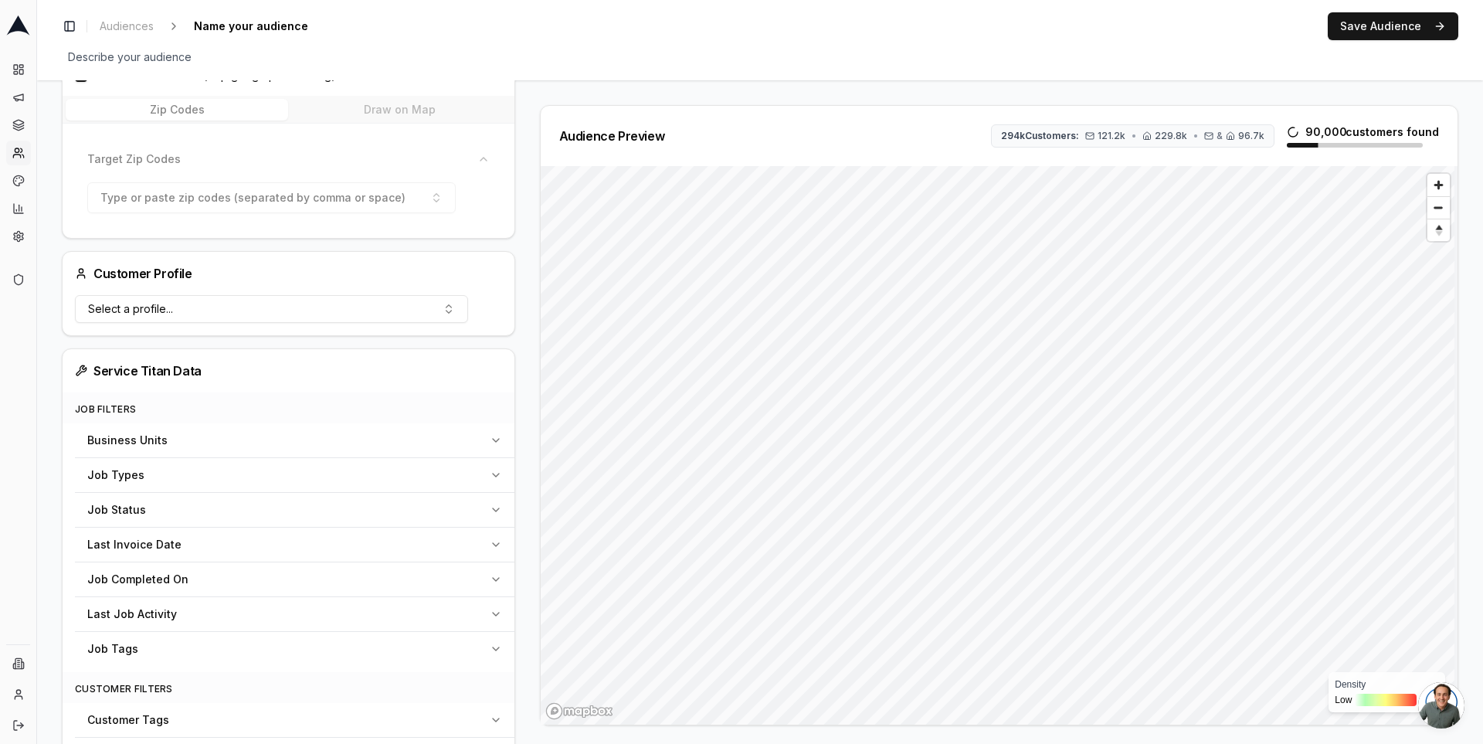
click at [494, 538] on icon "button" at bounding box center [496, 544] width 12 height 12
click at [180, 583] on button "Pick a date" at bounding box center [277, 582] width 381 height 28
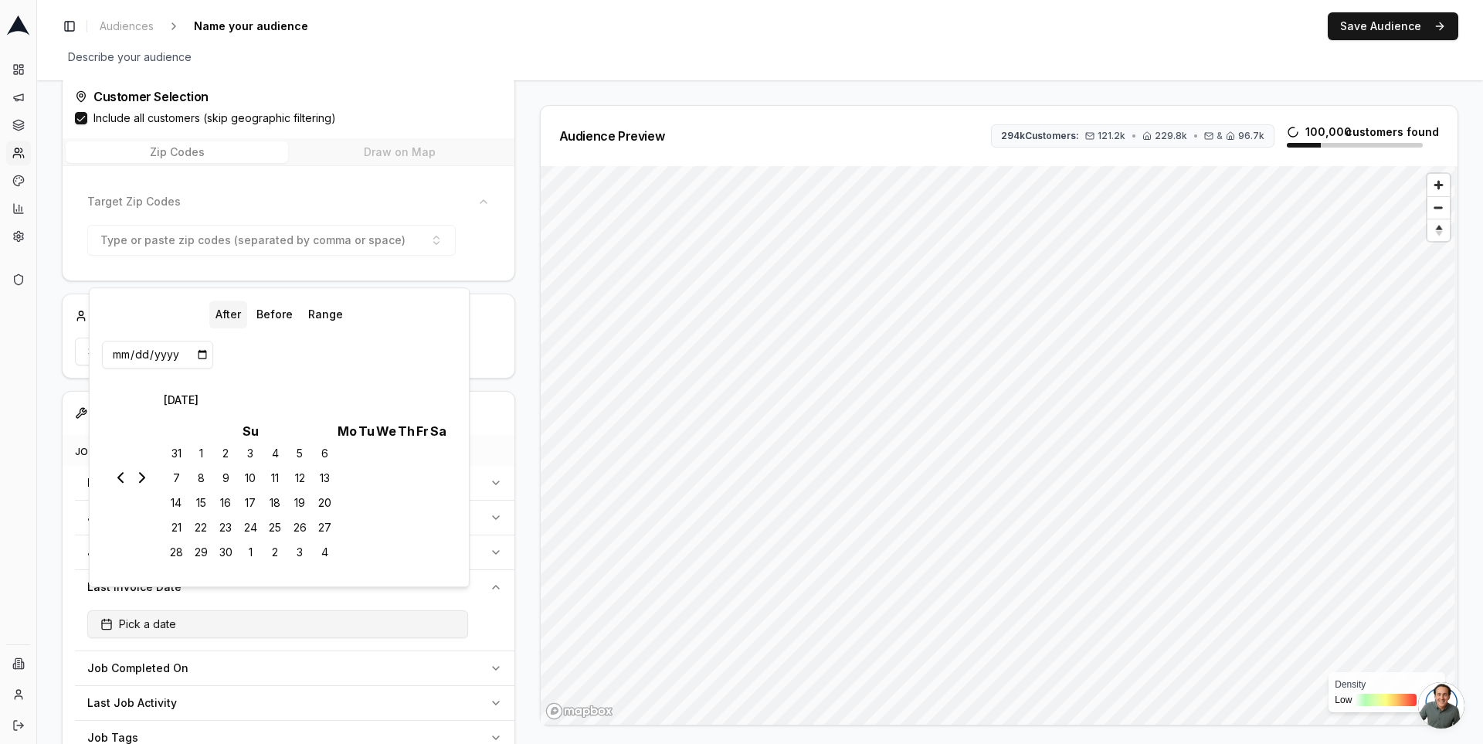
scroll to position [0, 0]
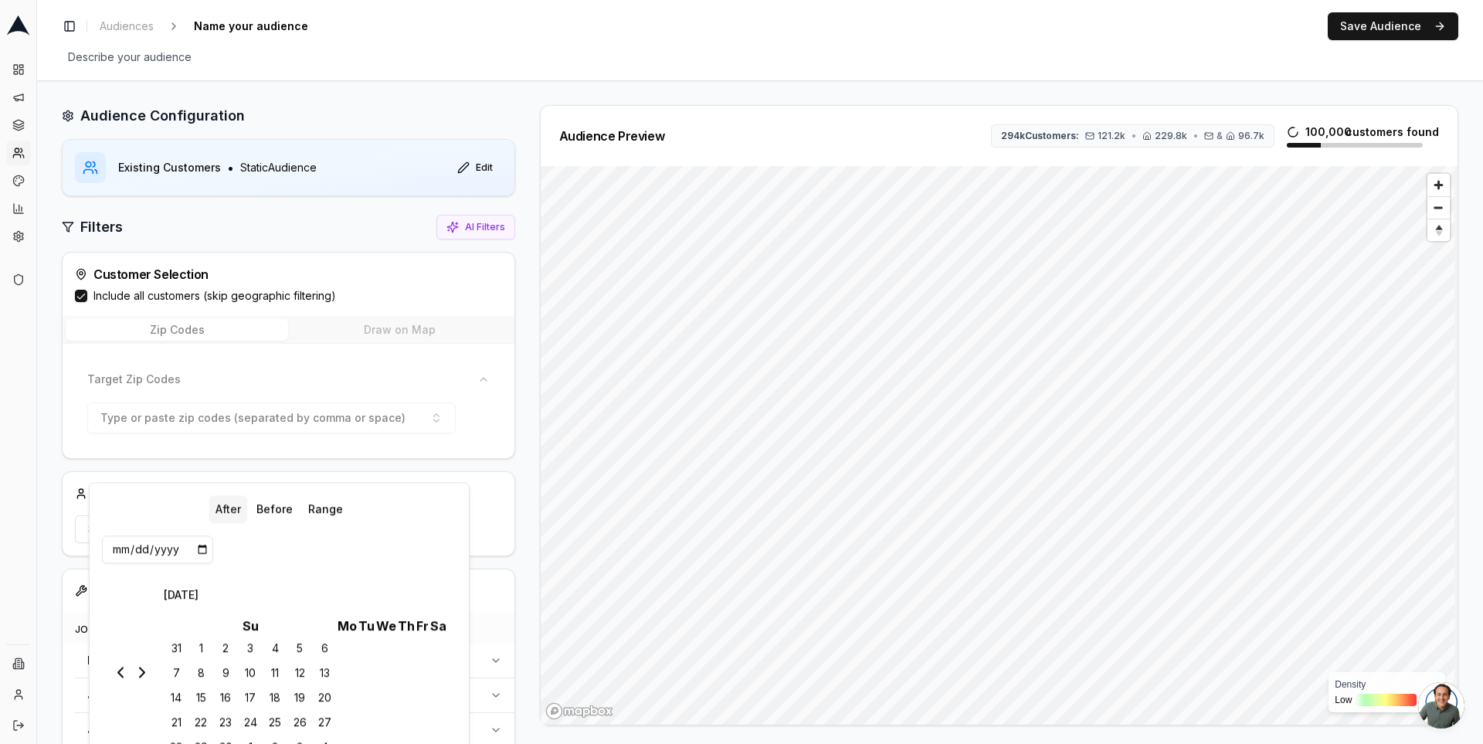
click at [528, 318] on div "Audience Preview 294k Customers: 121.2k • 229.8k • & 96.7k 100,000 customers fo…" at bounding box center [993, 415] width 931 height 620
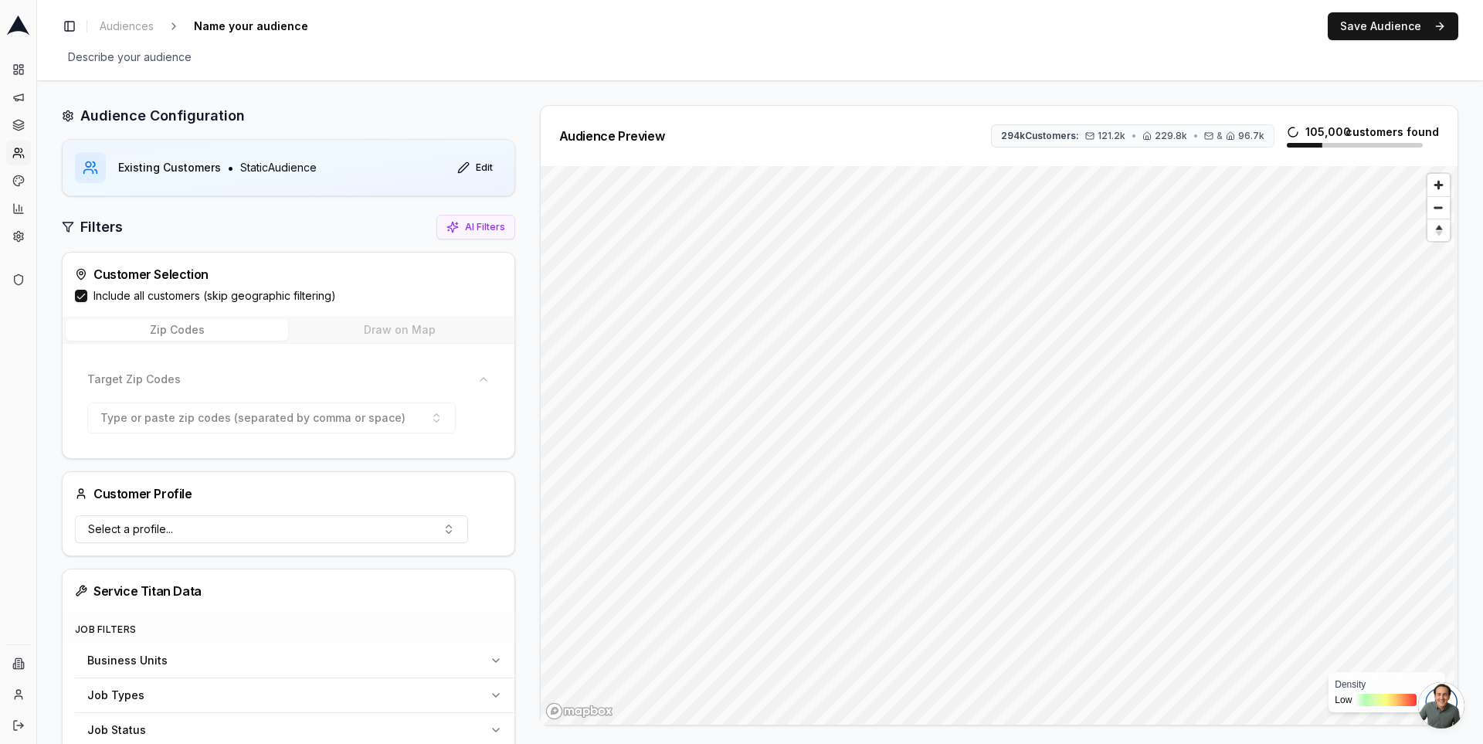
click at [483, 180] on div at bounding box center [289, 168] width 452 height 56
click at [477, 168] on button "Edit" at bounding box center [475, 167] width 54 height 25
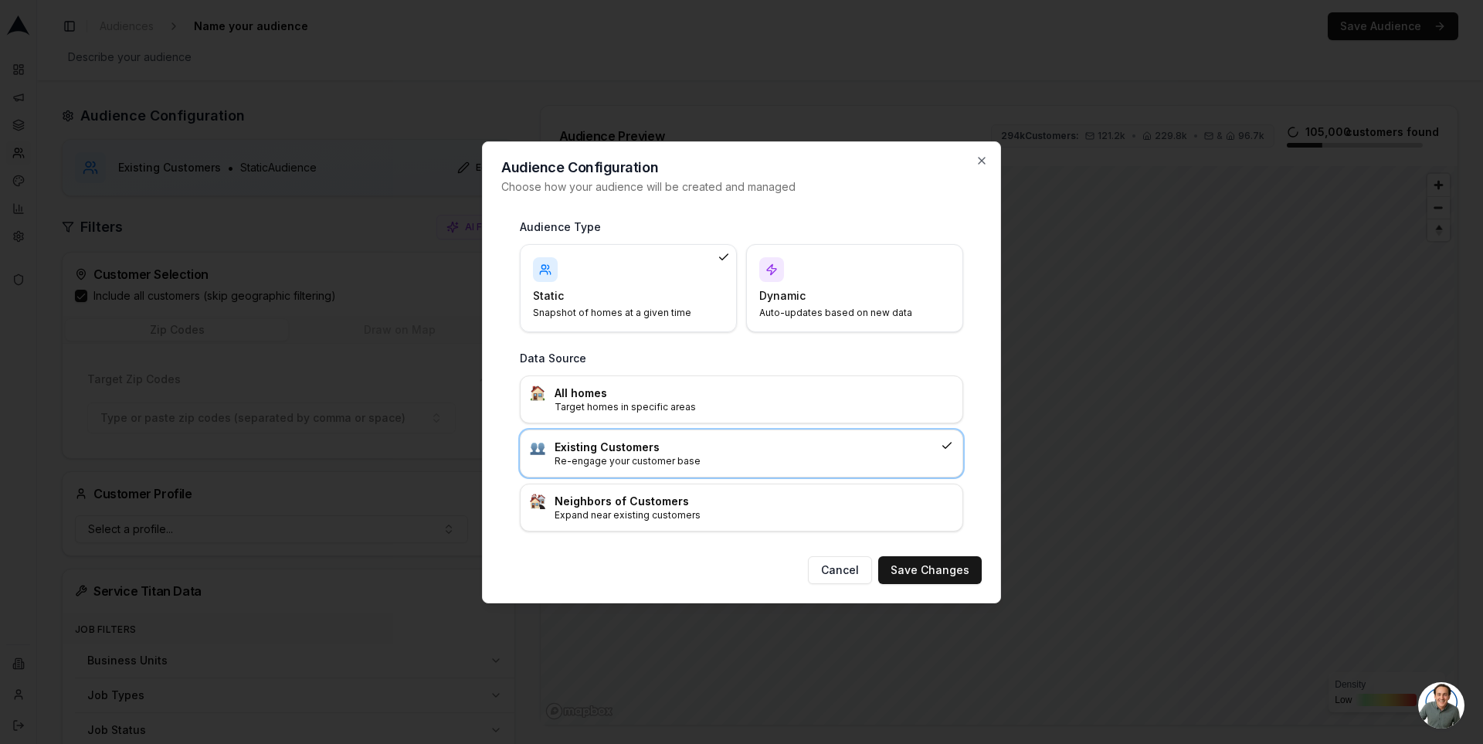
click at [811, 281] on div "Dynamic Auto-updates based on new data" at bounding box center [854, 288] width 191 height 62
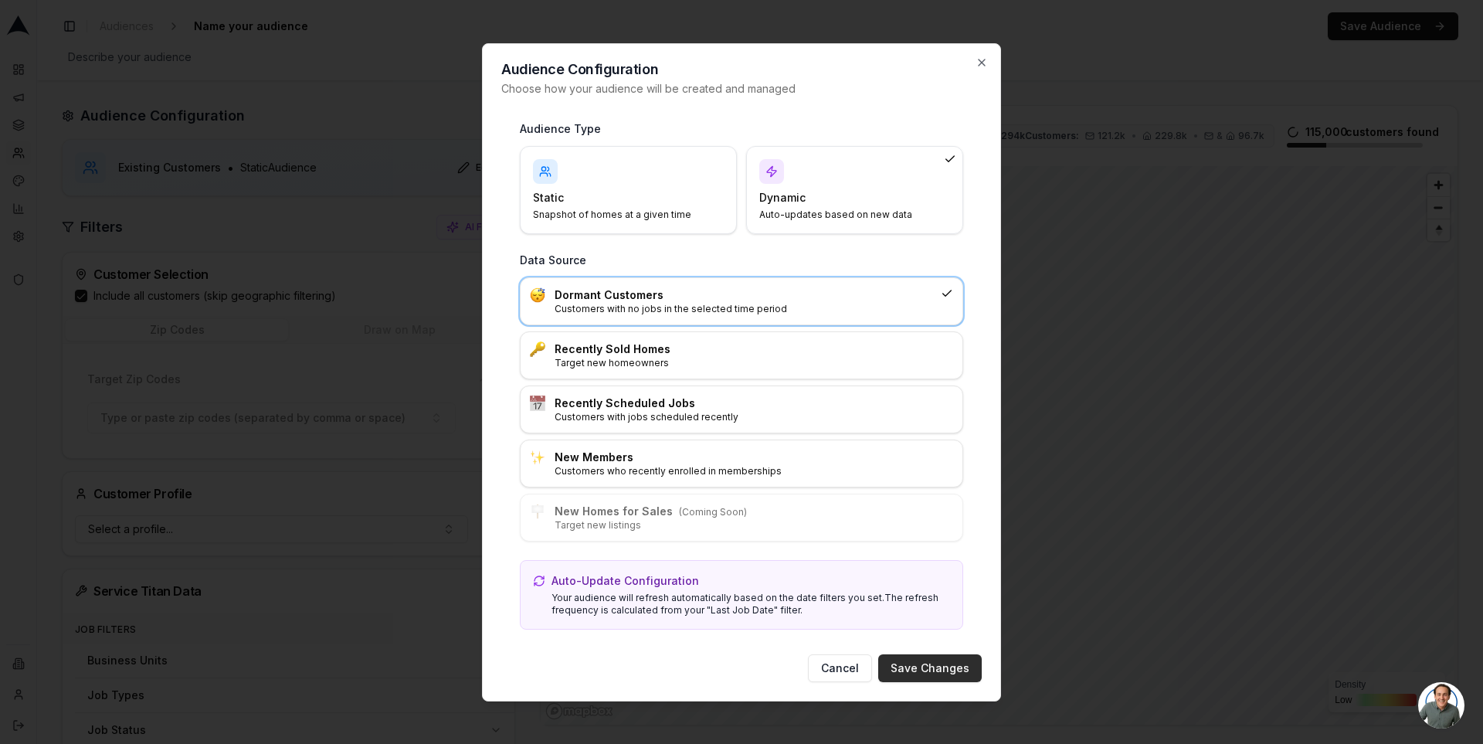
click at [921, 664] on button "Save Changes" at bounding box center [930, 668] width 104 height 28
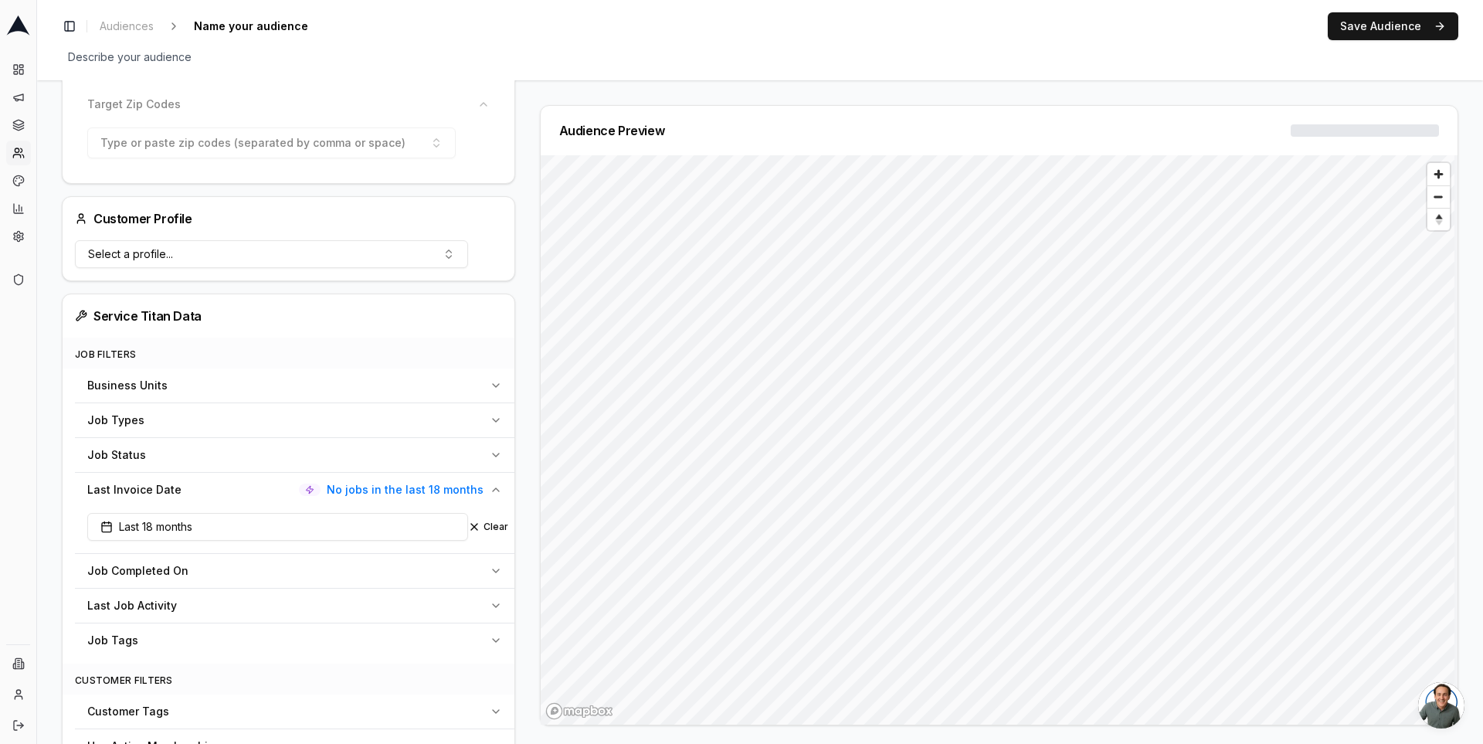
scroll to position [443, 0]
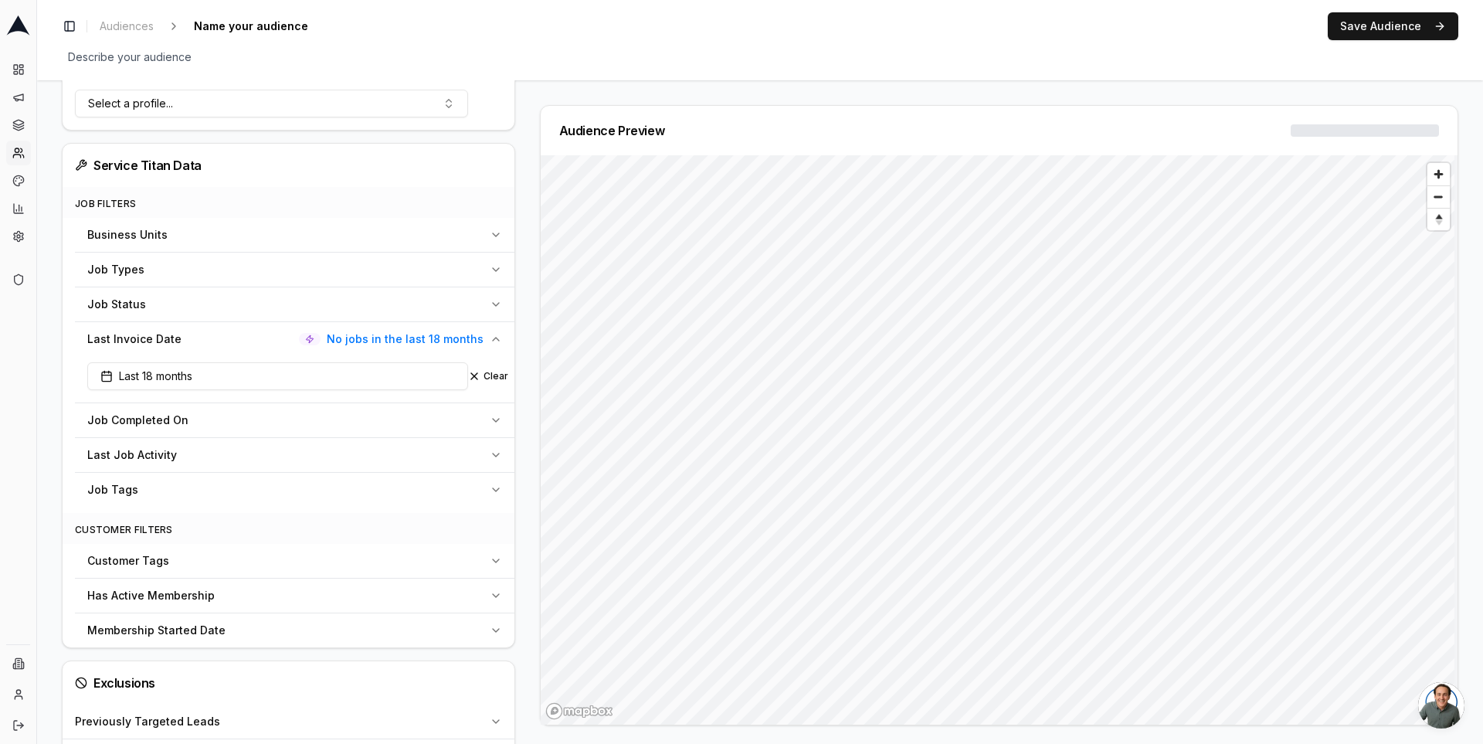
click at [437, 344] on button "Last Invoice Date No jobs in the last 18 months" at bounding box center [295, 339] width 440 height 34
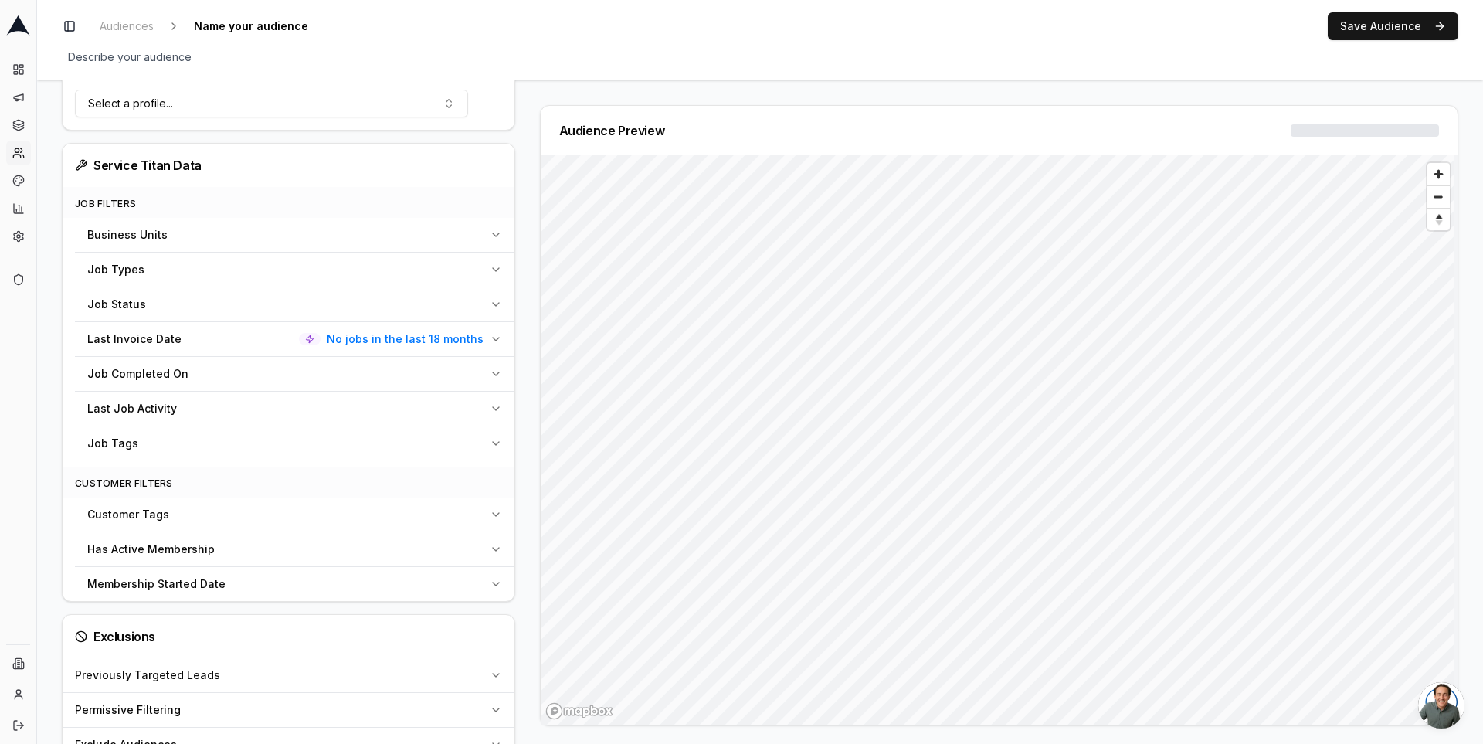
click at [409, 336] on span "No jobs in the last 18 months" at bounding box center [405, 338] width 157 height 15
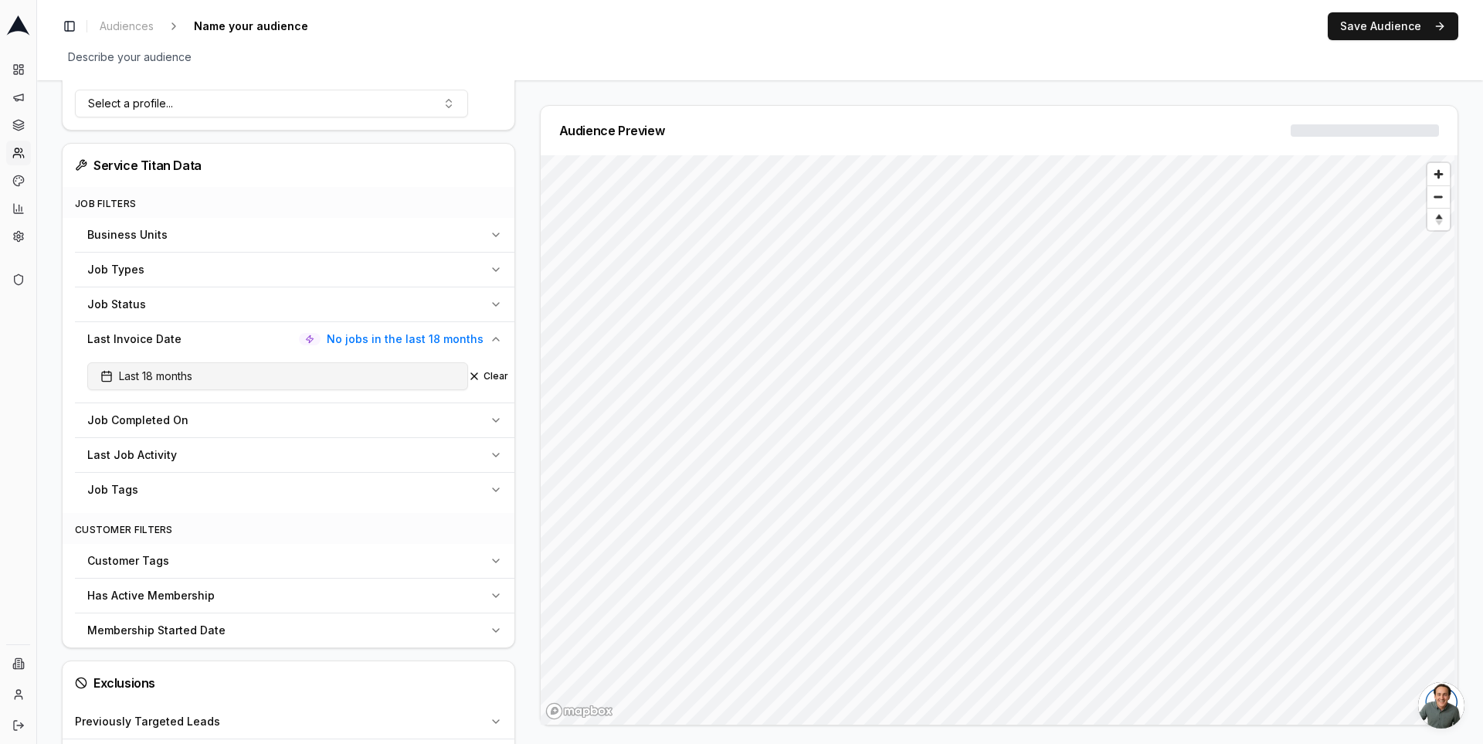
click at [236, 363] on button "Last 18 months" at bounding box center [277, 376] width 381 height 28
type input "12"
click at [521, 352] on div "Audience Configuration Dormant Customers • Dynamic Audience Updates every 30 da…" at bounding box center [295, 276] width 466 height 1229
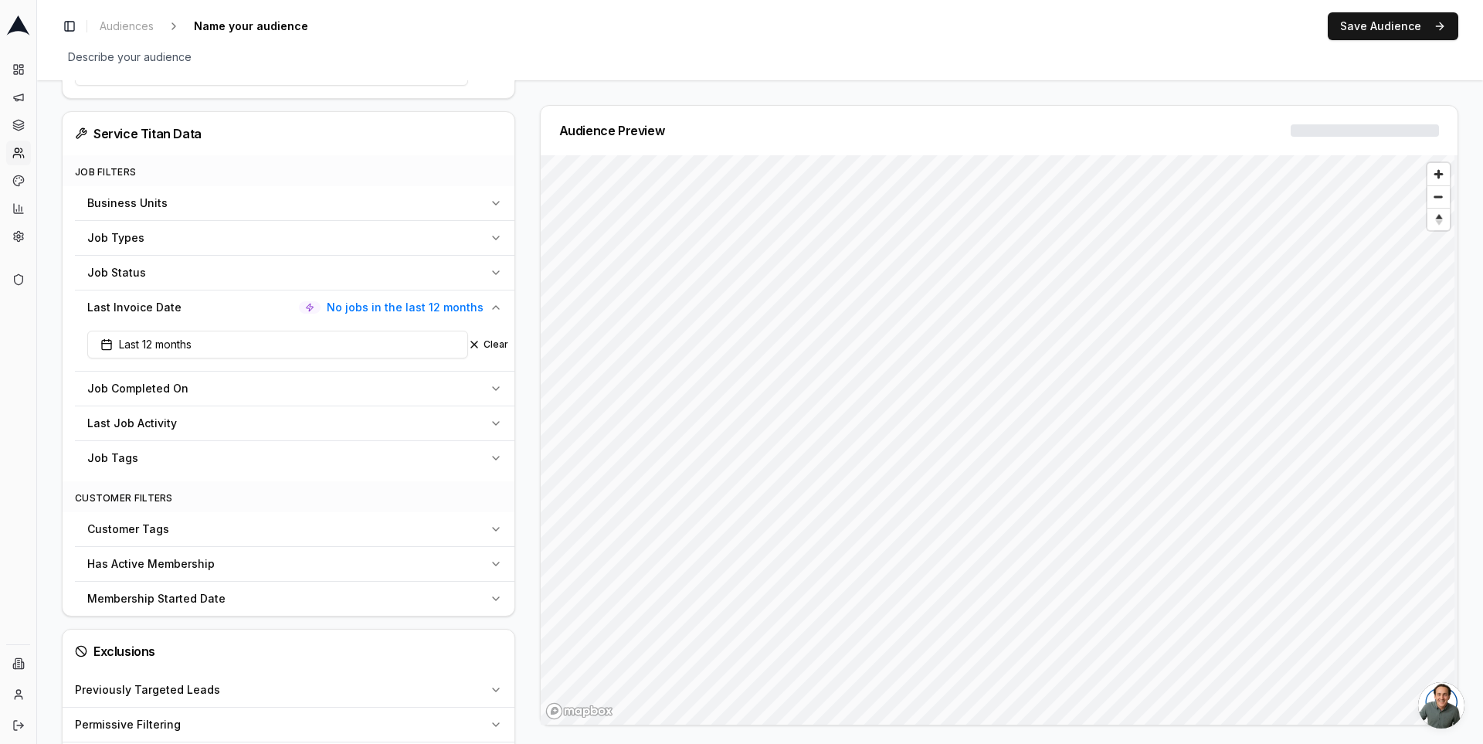
scroll to position [585, 0]
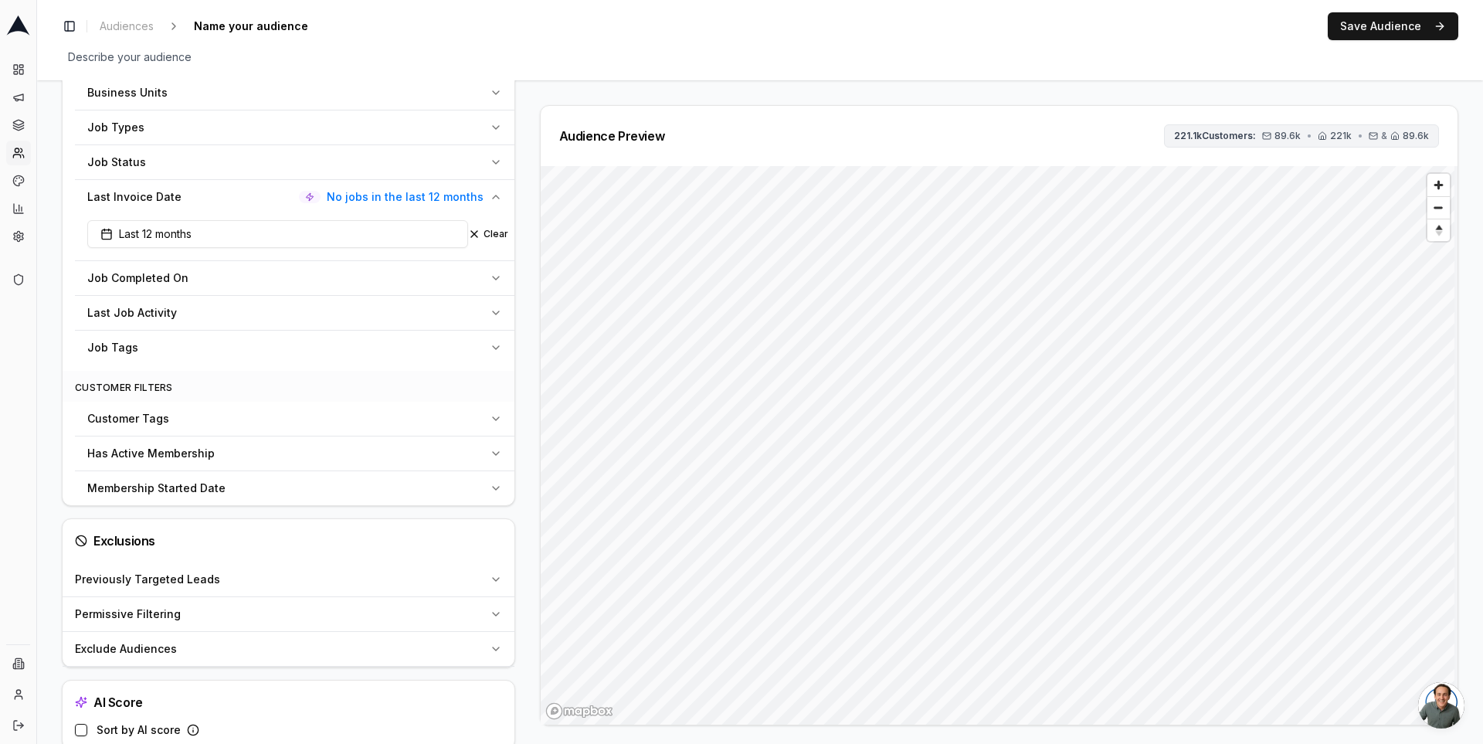
click at [1277, 134] on span "89.6k" at bounding box center [1288, 136] width 26 height 12
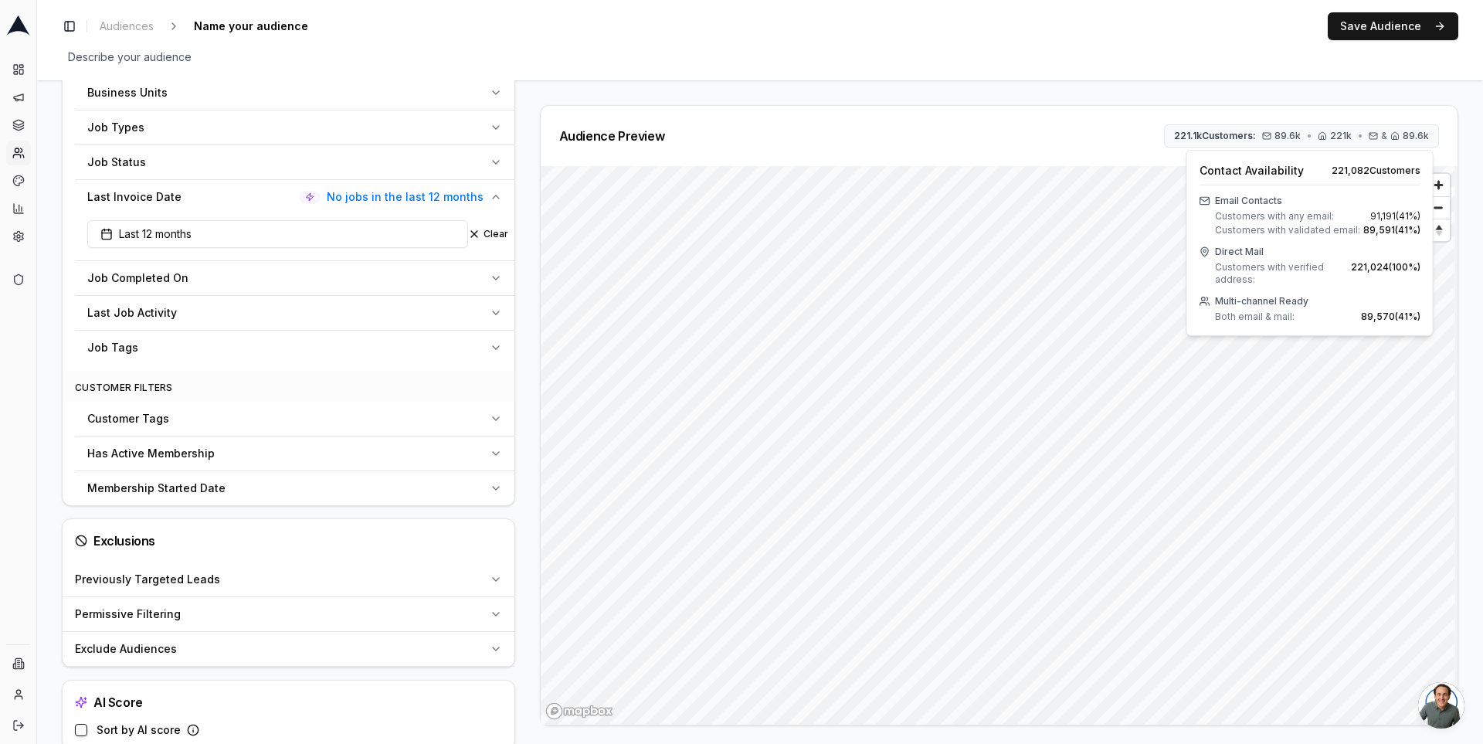
click at [1121, 96] on div "Audience Configuration Dormant Customers • Dynamic Audience Updates every 30 da…" at bounding box center [760, 134] width 1397 height 1229
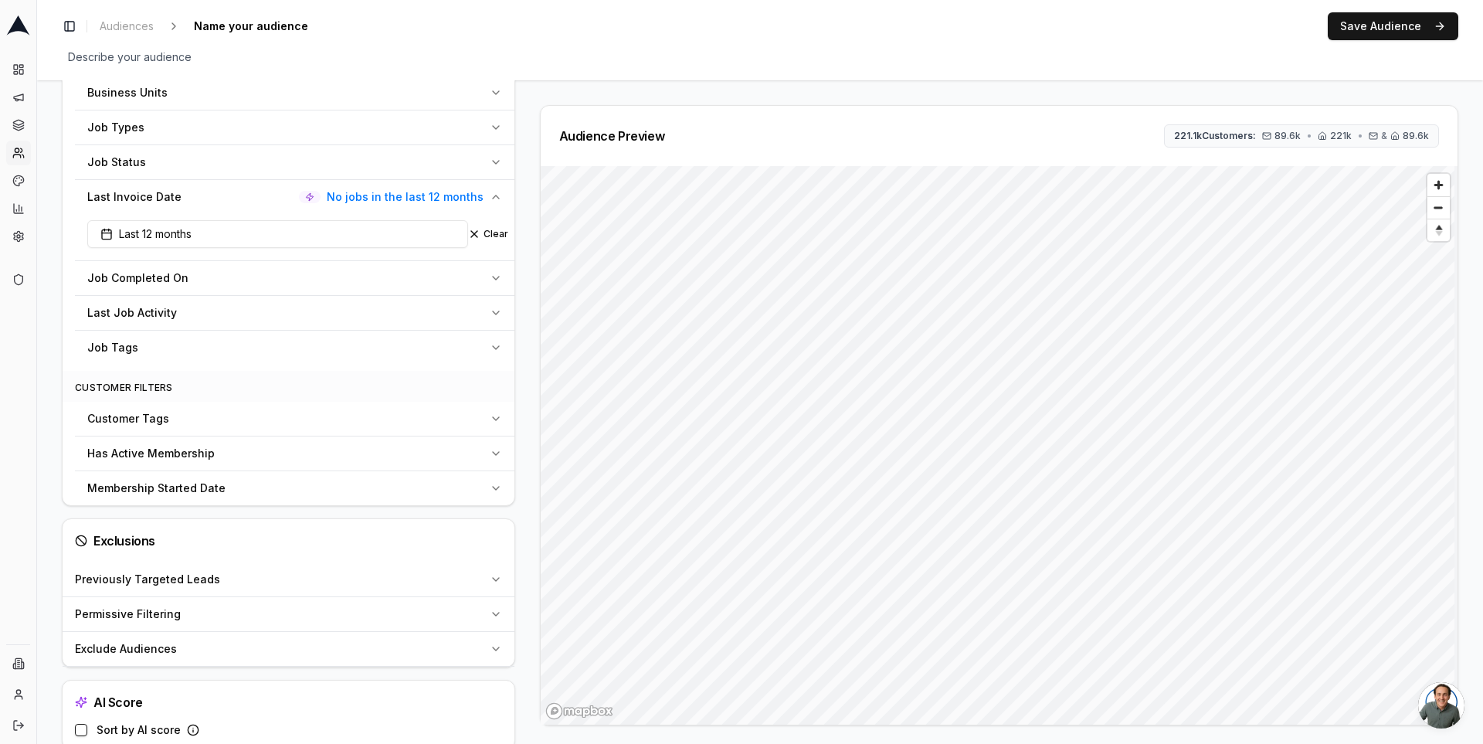
click at [521, 287] on div "Audience Configuration Dormant Customers • Dynamic Audience Updates every 30 da…" at bounding box center [295, 134] width 466 height 1229
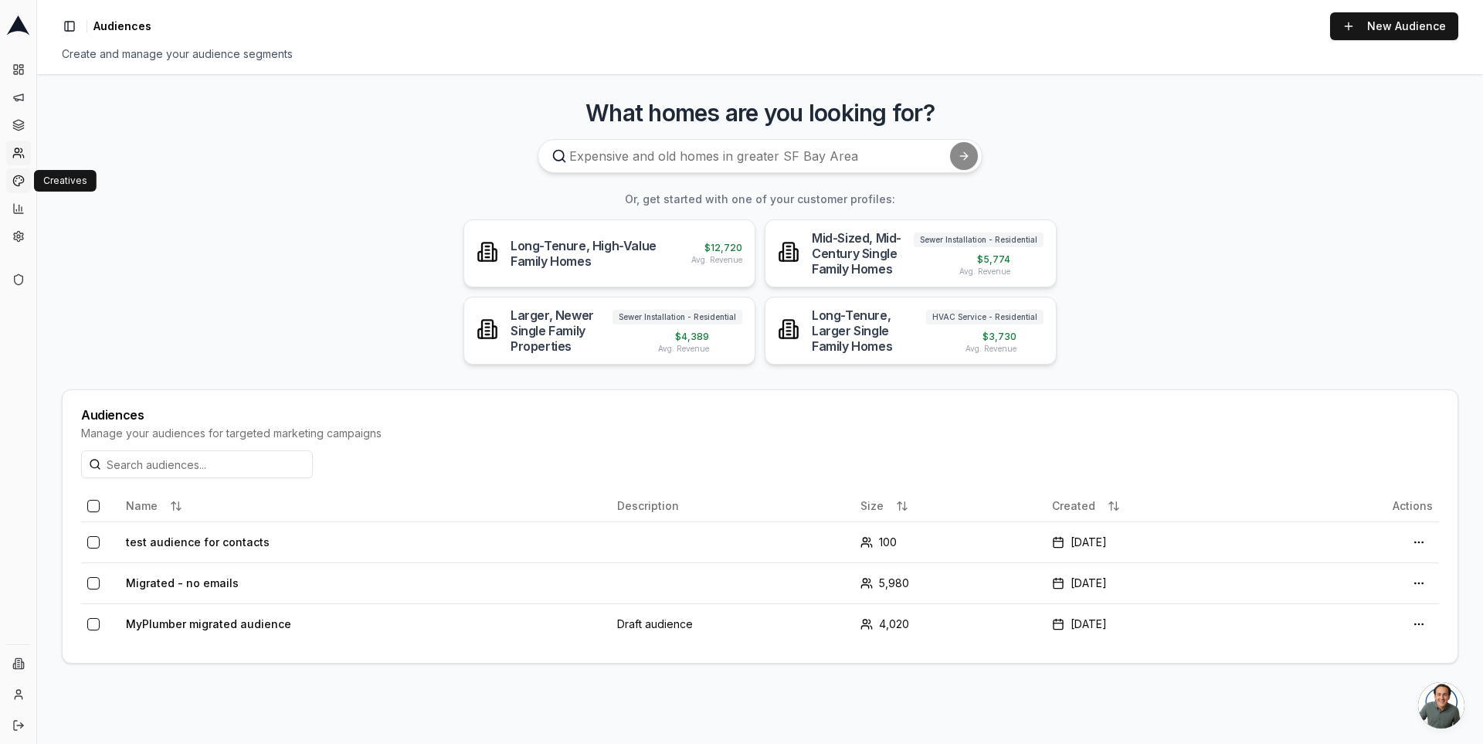
click at [17, 180] on icon at bounding box center [18, 181] width 12 height 12
